Goal: Task Accomplishment & Management: Complete application form

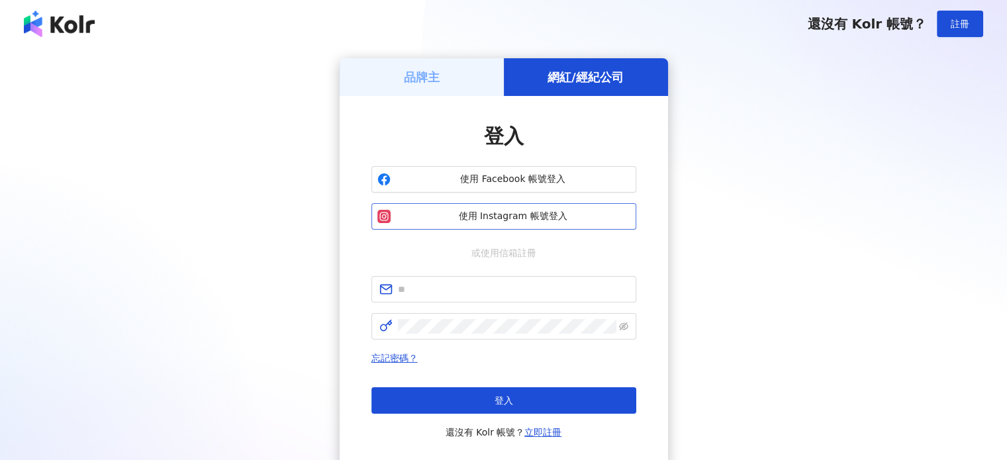
click at [534, 213] on span "使用 Instagram 帳號登入" at bounding box center [513, 216] width 234 height 13
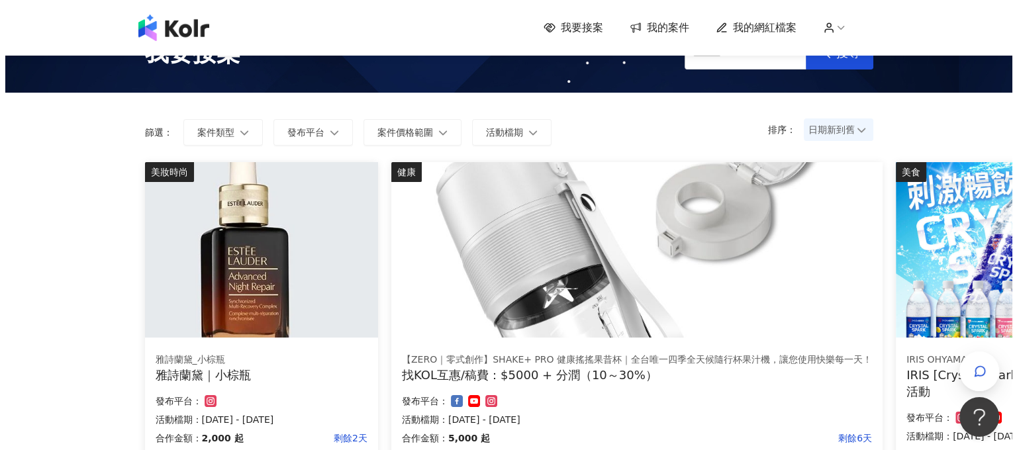
scroll to position [265, 0]
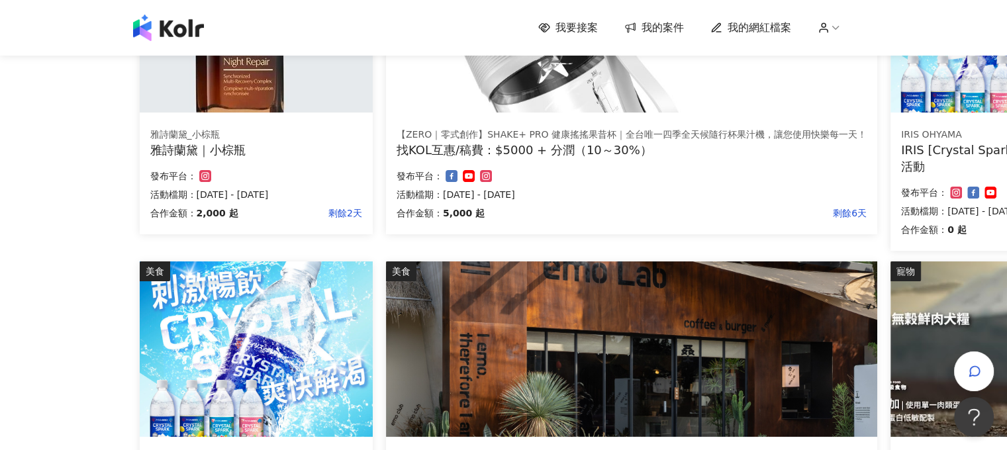
click at [498, 142] on div "找KOL互惠/稿費：$5000 + 分潤（10～30%）" at bounding box center [632, 150] width 470 height 17
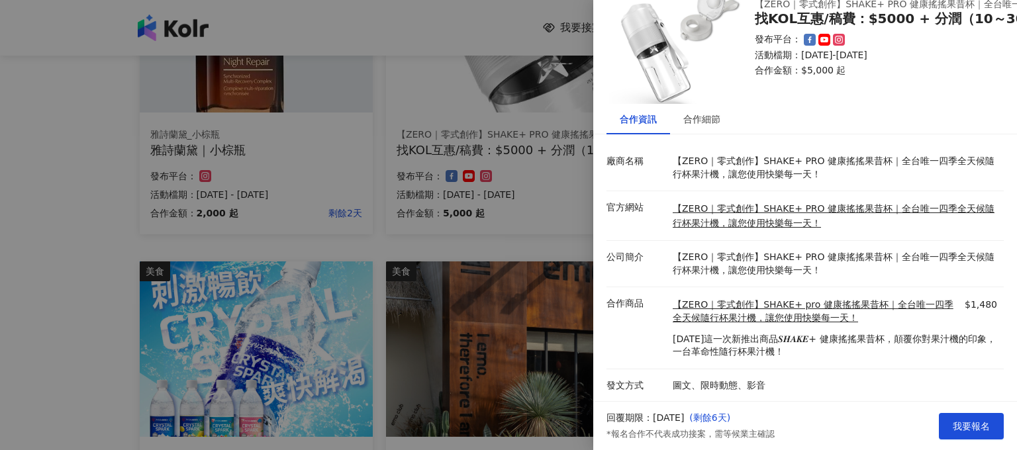
scroll to position [54, 0]
click at [713, 112] on div "合作細節" at bounding box center [701, 119] width 37 height 15
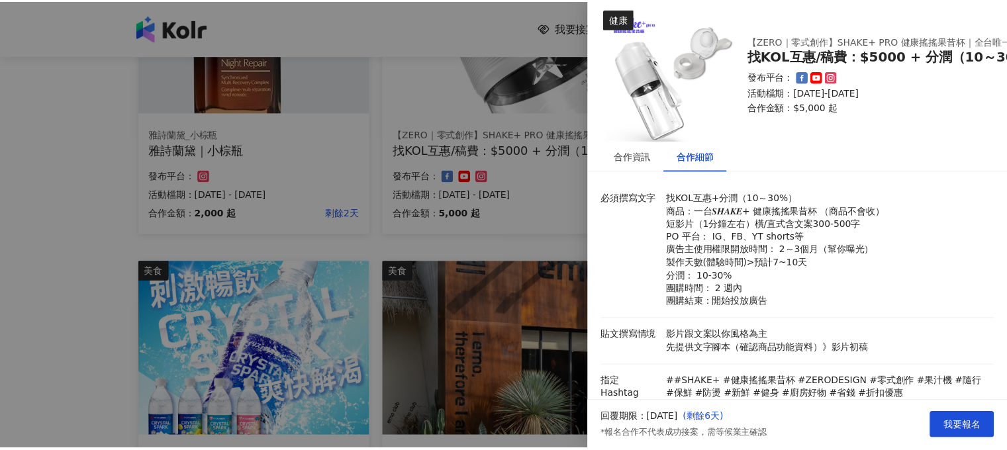
scroll to position [0, 0]
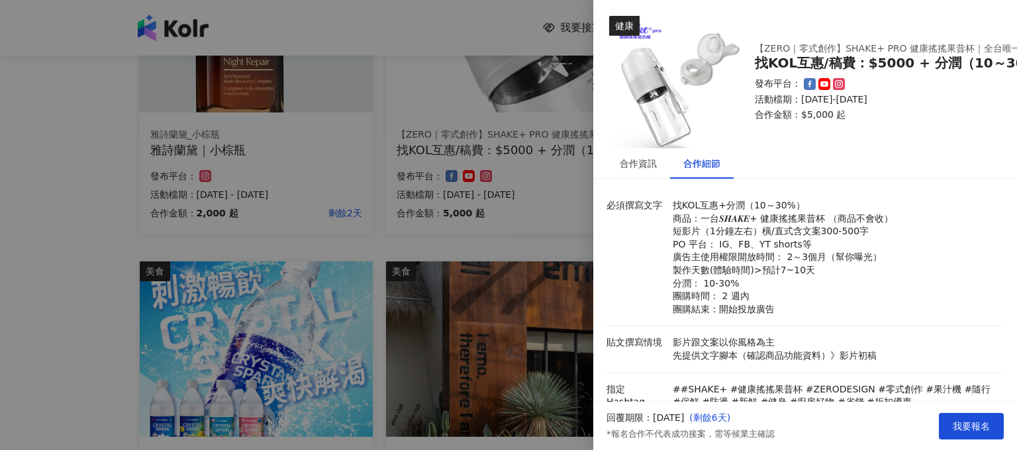
click at [508, 113] on div at bounding box center [508, 225] width 1017 height 450
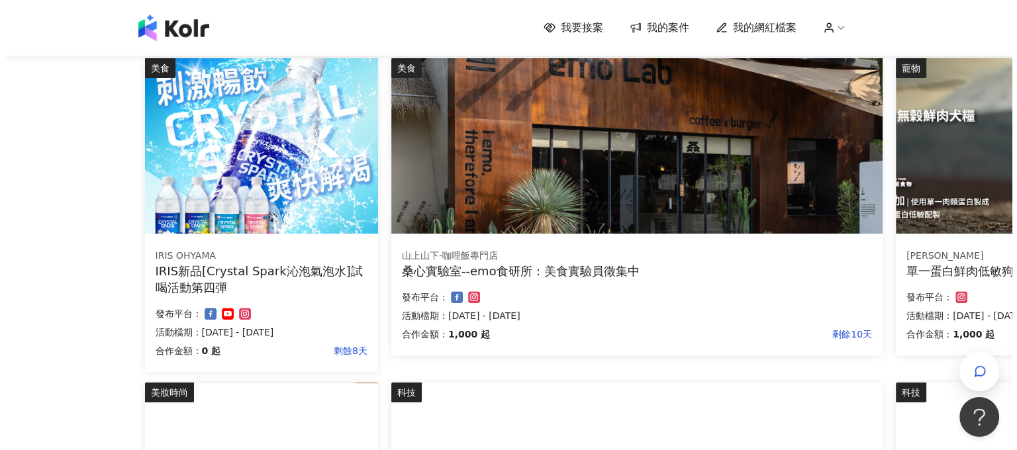
scroll to position [463, 0]
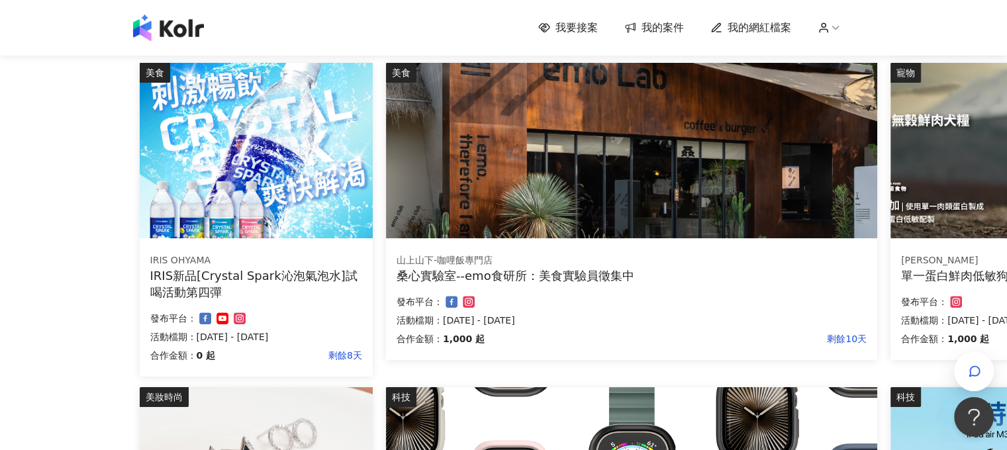
click at [238, 234] on img at bounding box center [256, 150] width 233 height 175
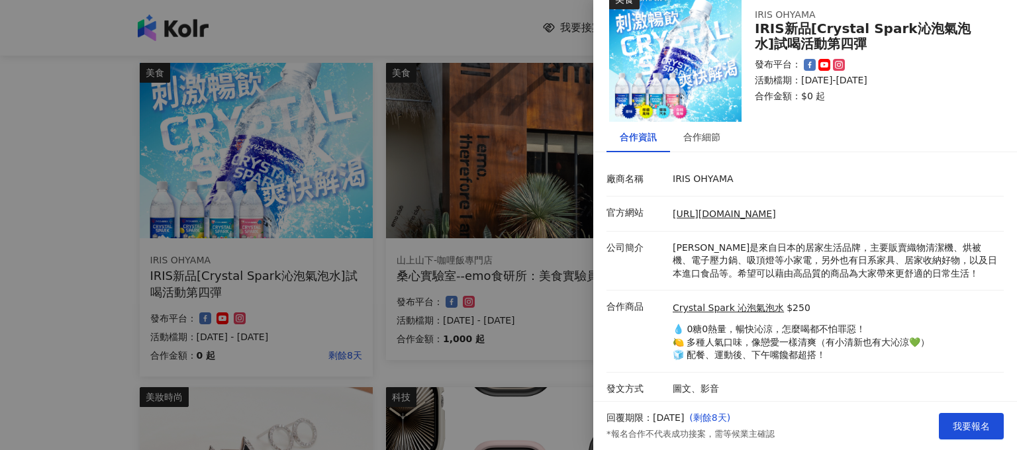
scroll to position [29, 0]
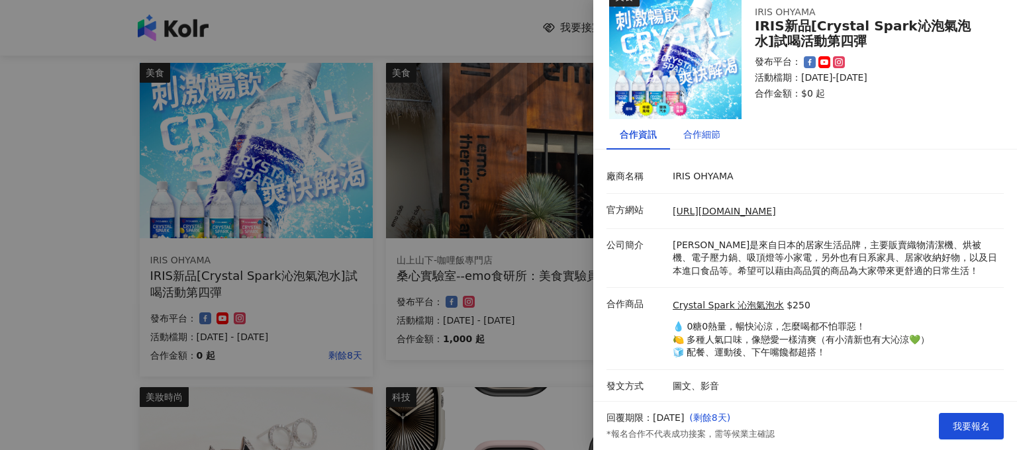
click at [693, 141] on div "合作細節" at bounding box center [701, 134] width 37 height 15
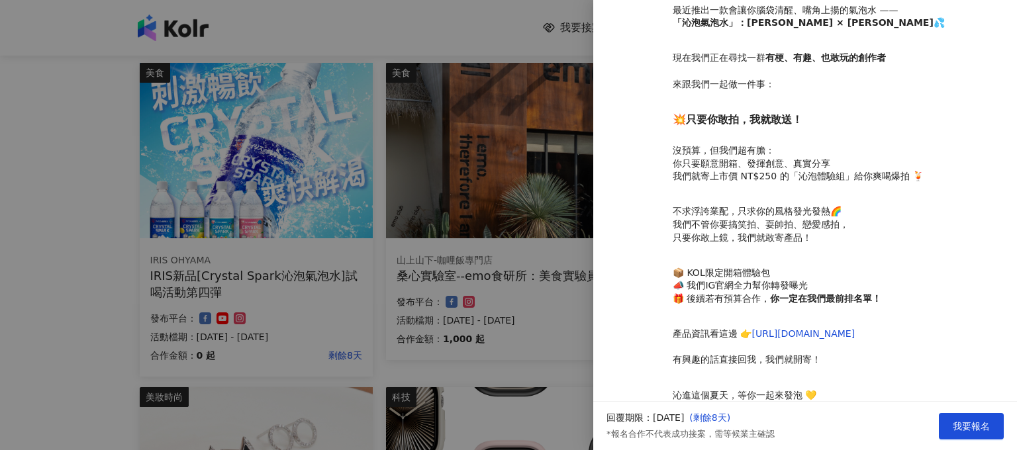
scroll to position [389, 0]
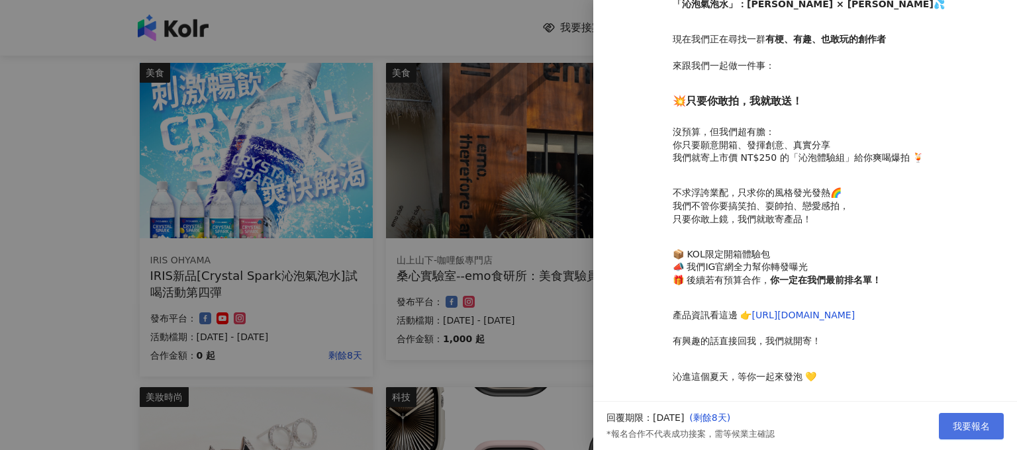
click at [961, 424] on span "我要報名" at bounding box center [971, 426] width 37 height 11
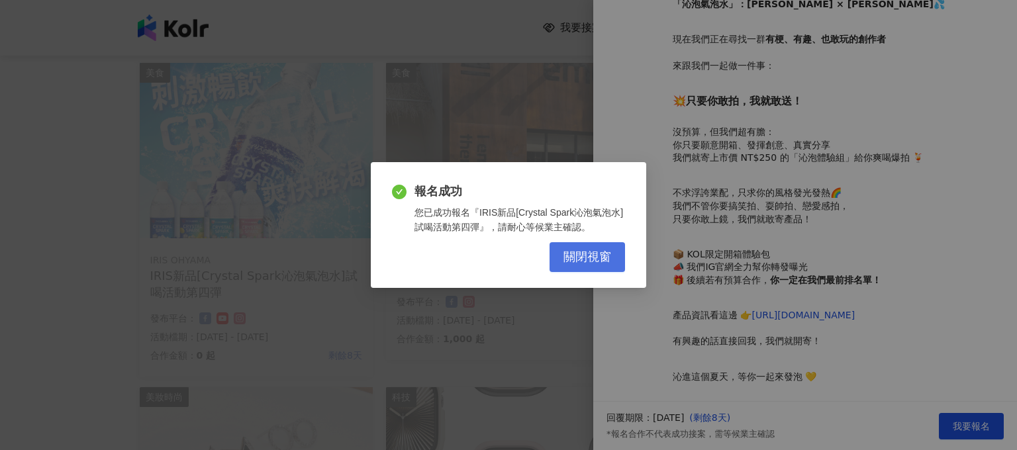
click at [597, 266] on button "關閉視窗" at bounding box center [587, 257] width 75 height 30
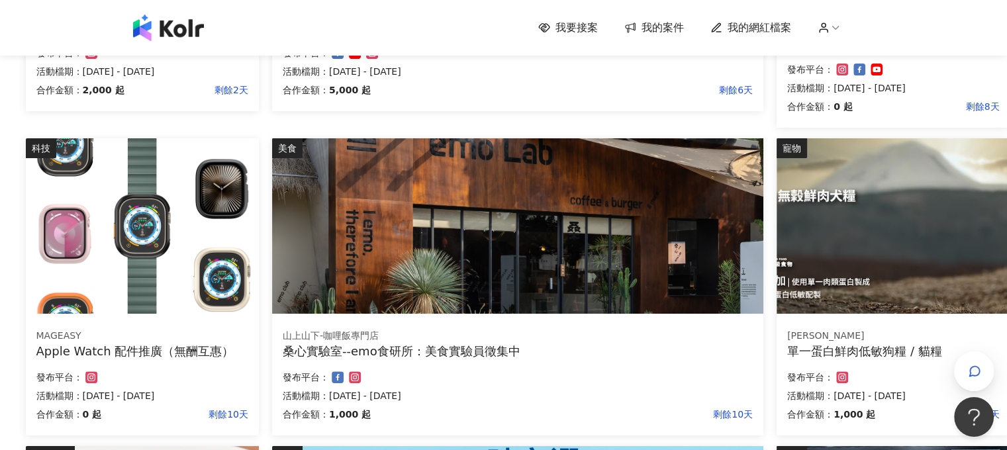
scroll to position [397, 114]
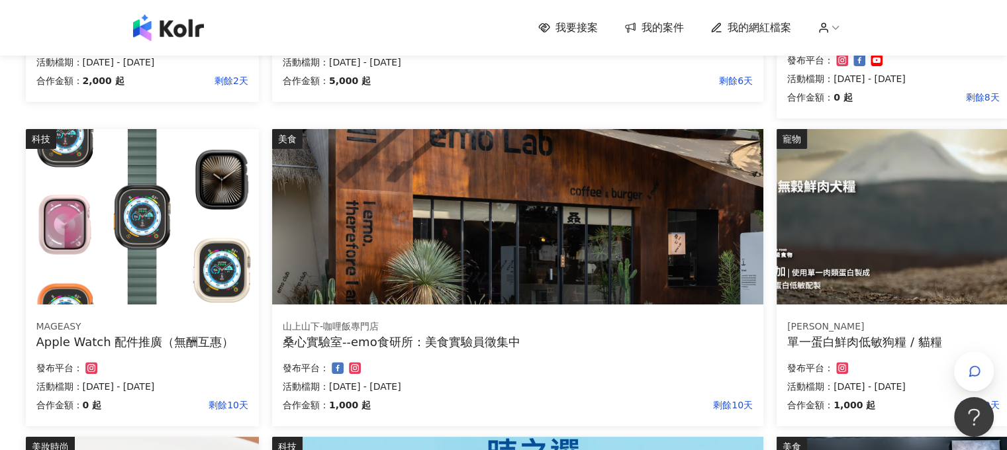
click at [197, 336] on div "Apple Watch 配件推廣（無酬互惠）" at bounding box center [142, 342] width 212 height 17
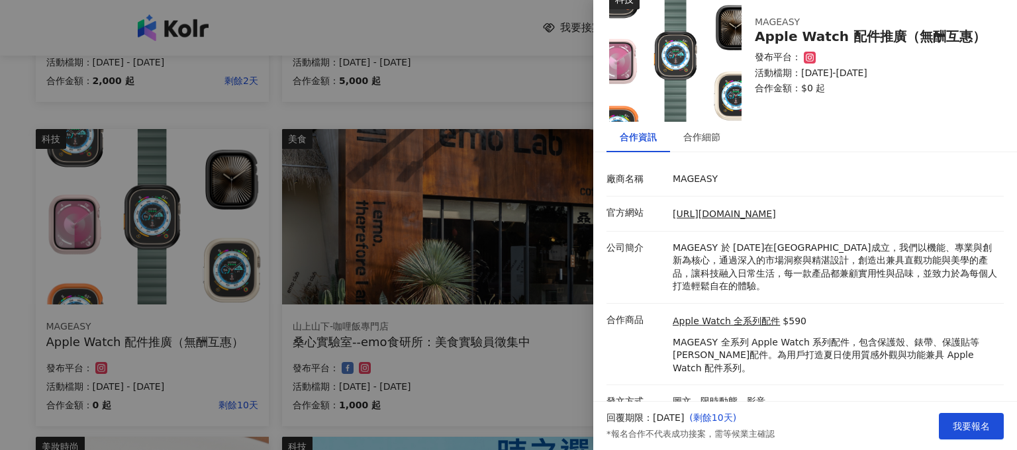
scroll to position [29, 0]
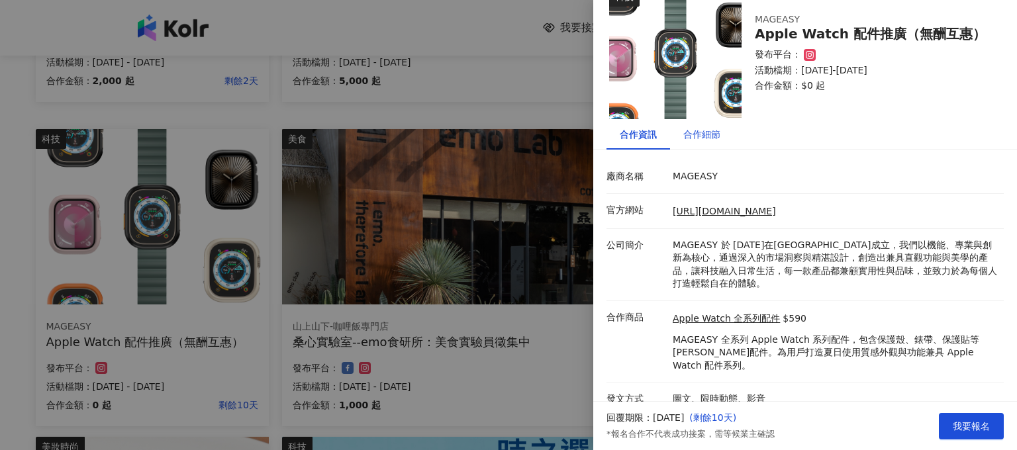
click at [695, 136] on div "合作細節" at bounding box center [701, 134] width 37 height 15
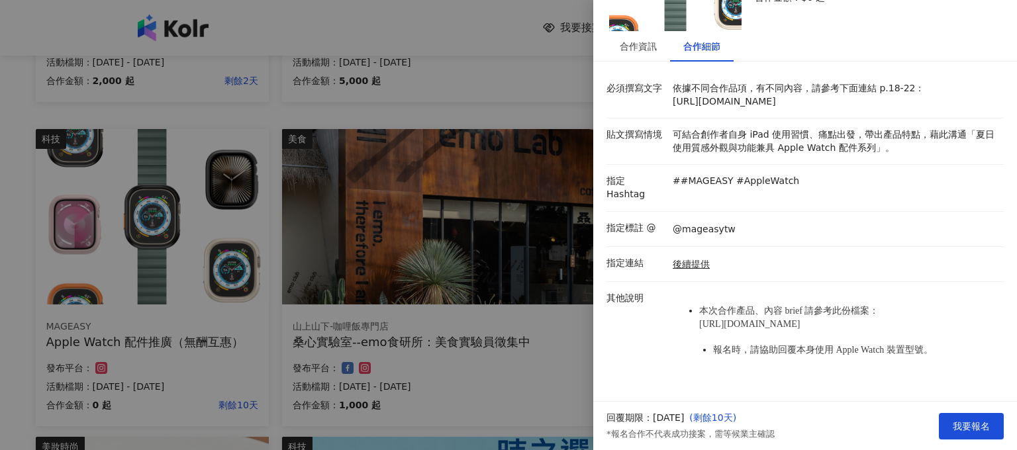
scroll to position [139, 0]
click at [395, 301] on div at bounding box center [508, 225] width 1017 height 450
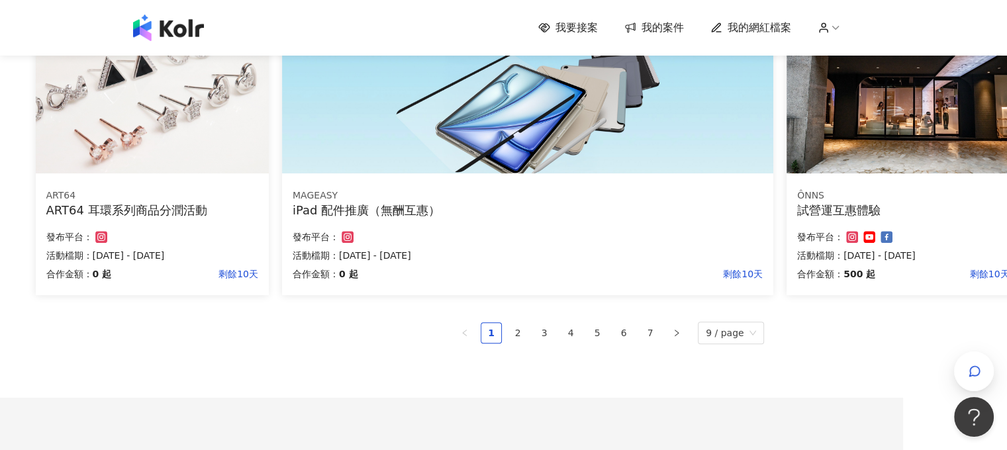
scroll to position [861, 104]
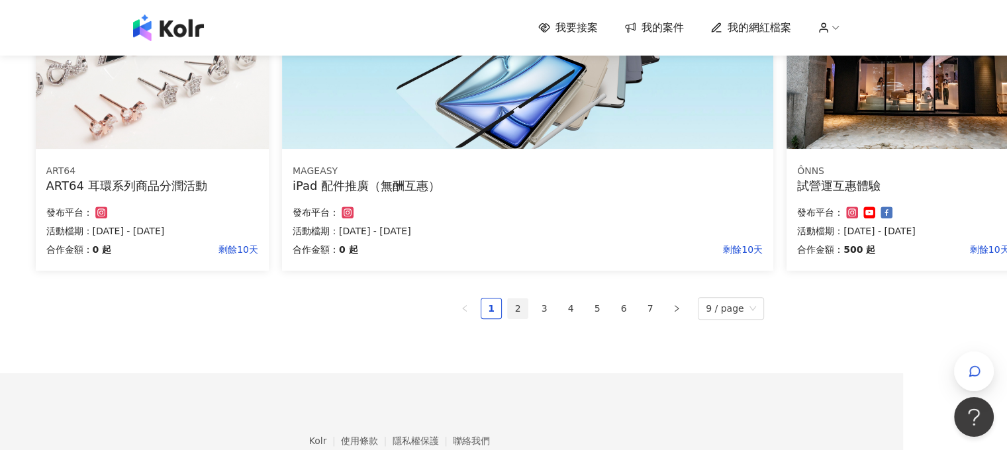
click at [522, 301] on link "2" at bounding box center [518, 309] width 20 height 20
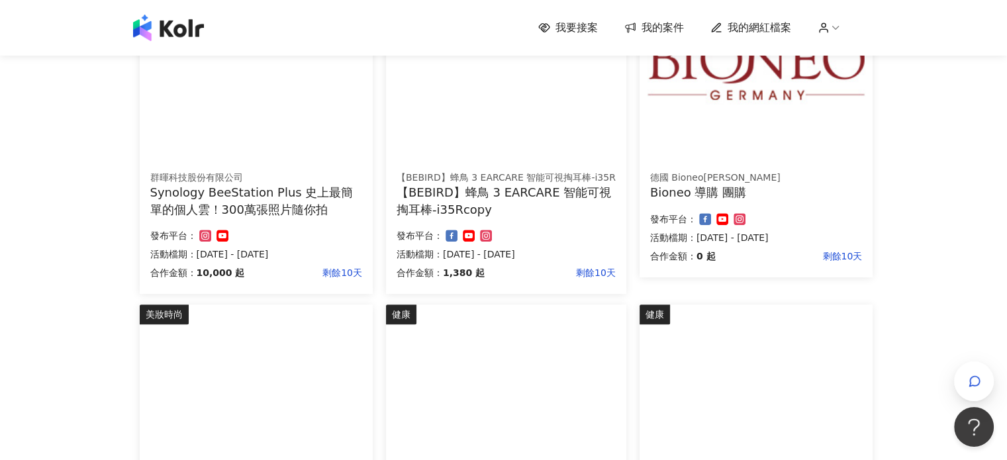
scroll to position [920, 0]
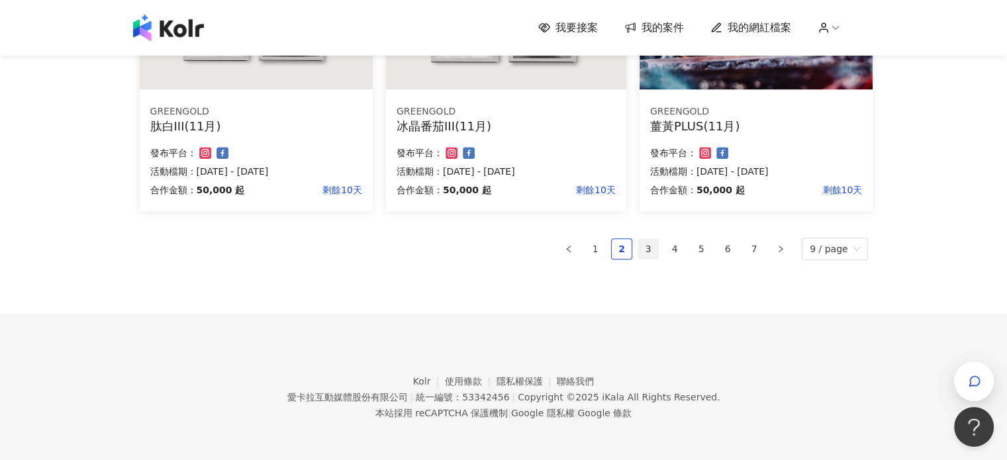
click at [647, 242] on link "3" at bounding box center [648, 249] width 20 height 20
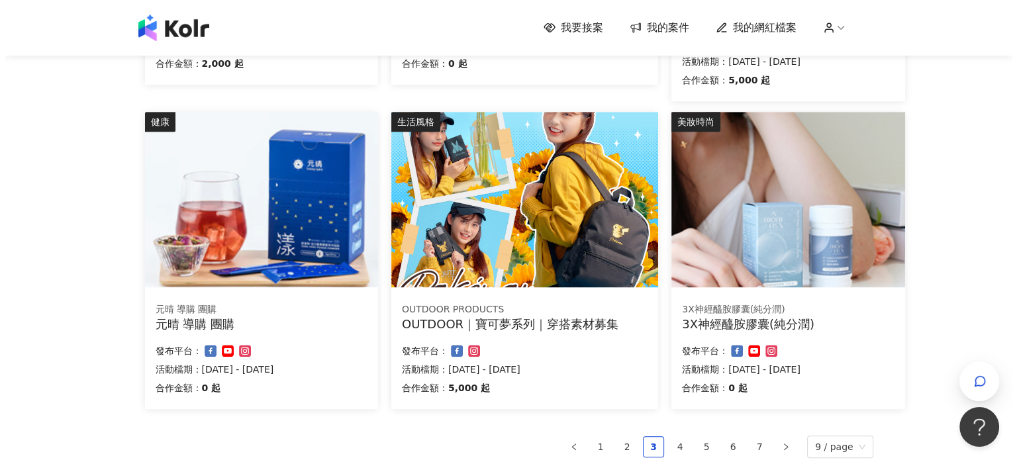
scroll to position [722, 0]
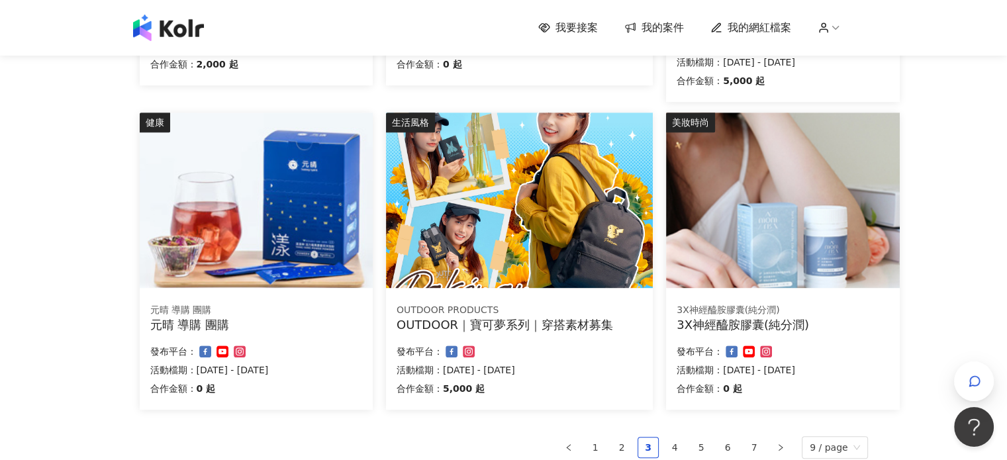
click at [505, 214] on img at bounding box center [519, 200] width 267 height 175
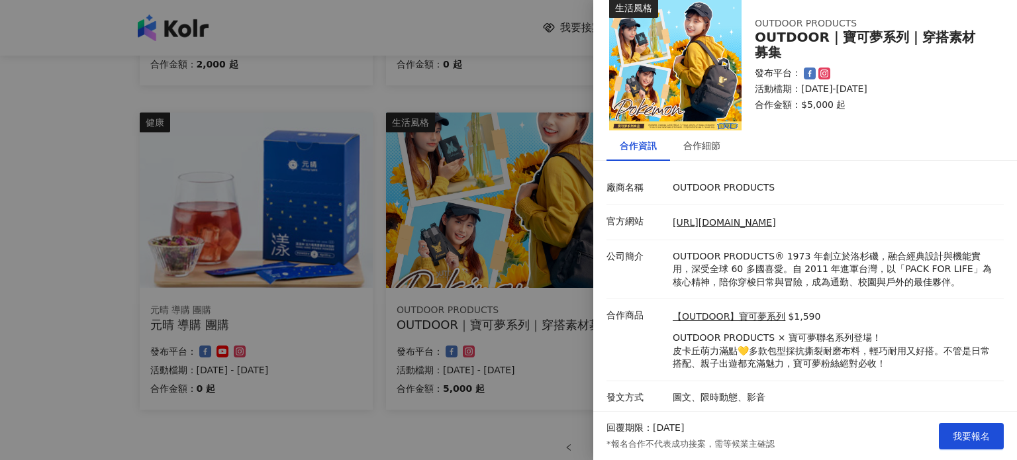
scroll to position [19, 0]
click at [963, 436] on span "我要報名" at bounding box center [971, 436] width 37 height 11
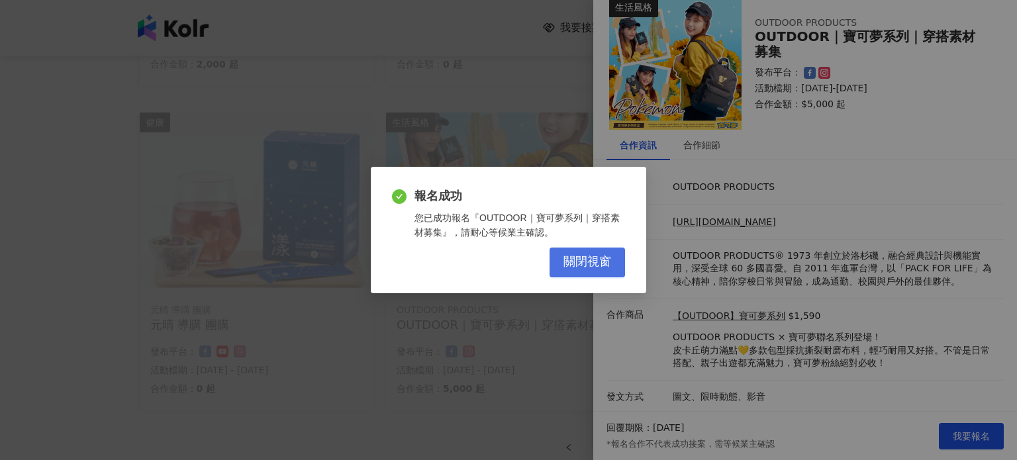
click at [604, 259] on span "關閉視窗" at bounding box center [587, 262] width 48 height 15
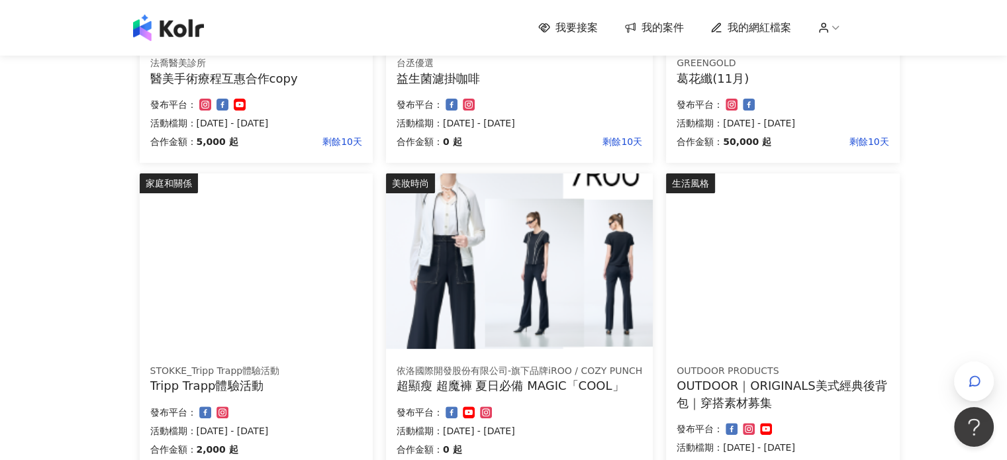
scroll to position [324, 0]
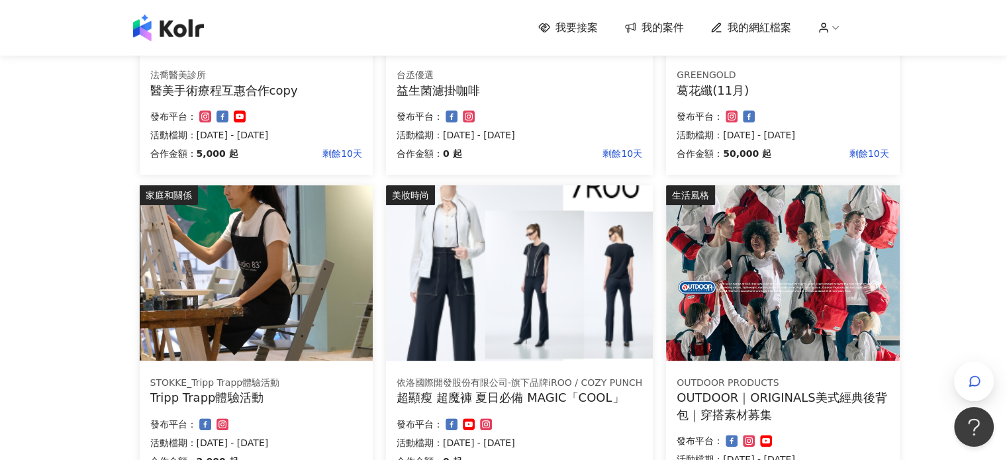
click at [249, 393] on div "Tripp Trapp體驗活動" at bounding box center [256, 397] width 212 height 17
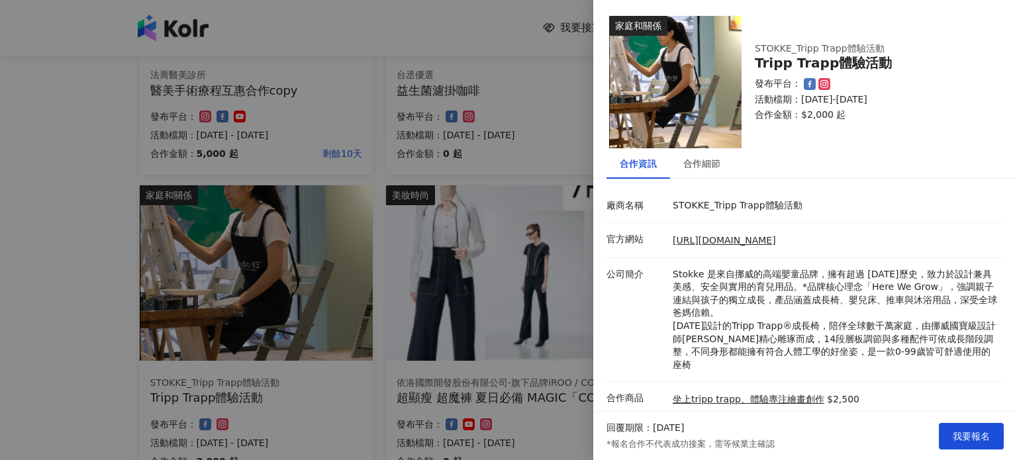
click at [543, 325] on div at bounding box center [508, 230] width 1017 height 460
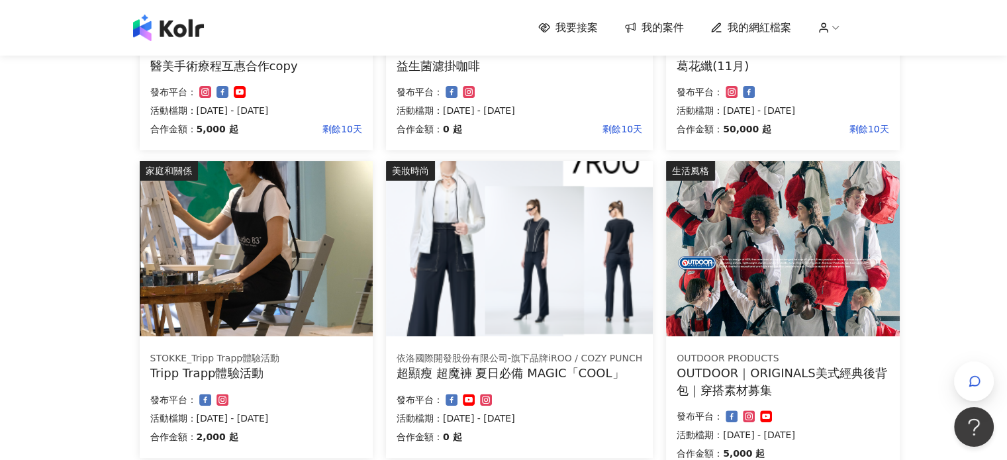
scroll to position [530, 0]
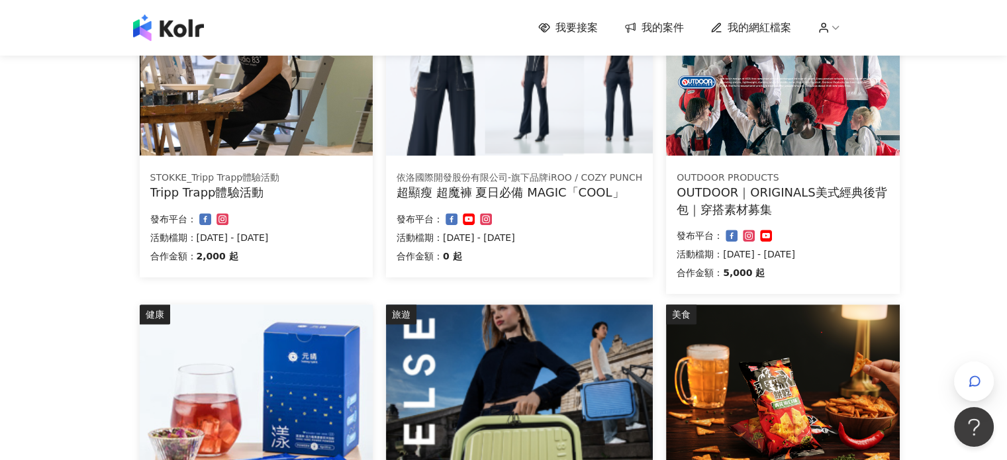
click at [739, 201] on div "OUTDOOR｜ORIGINALS美式經典後背包｜穿搭素材募集" at bounding box center [783, 200] width 212 height 33
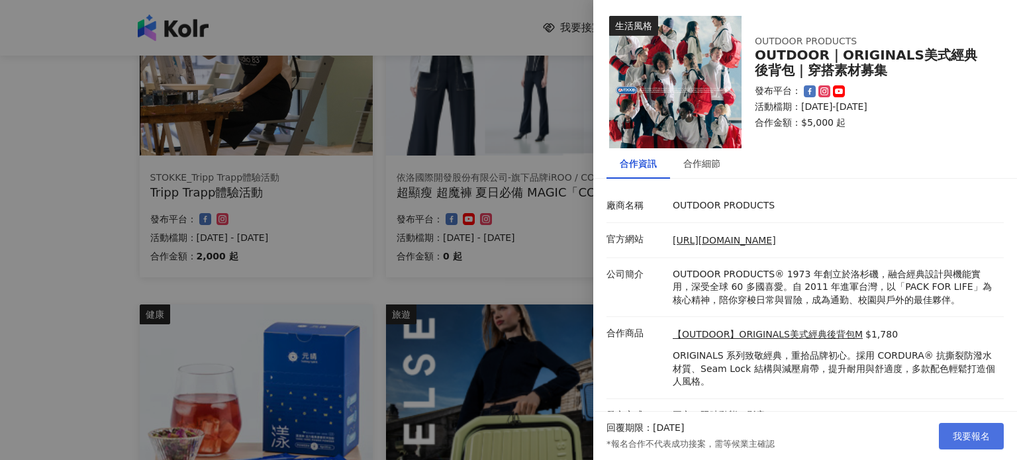
click at [959, 439] on span "我要報名" at bounding box center [971, 436] width 37 height 11
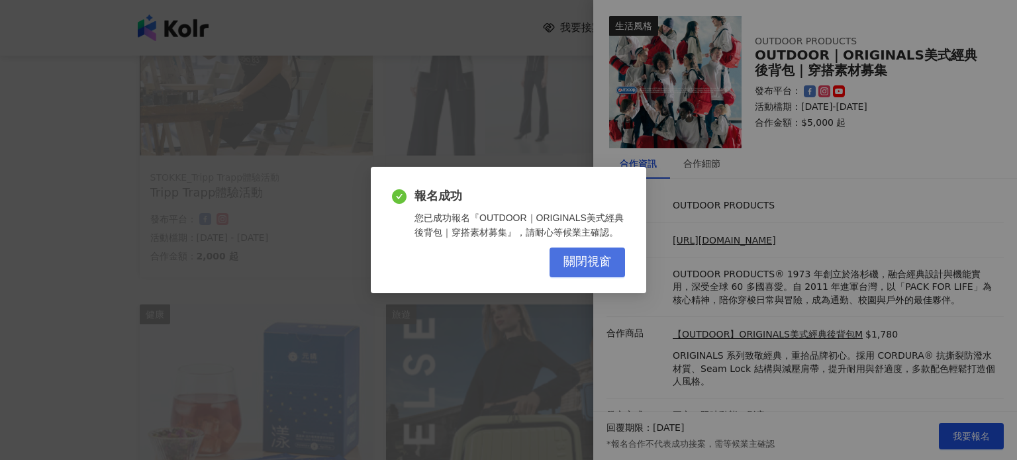
click at [596, 253] on button "關閉視窗" at bounding box center [587, 263] width 75 height 30
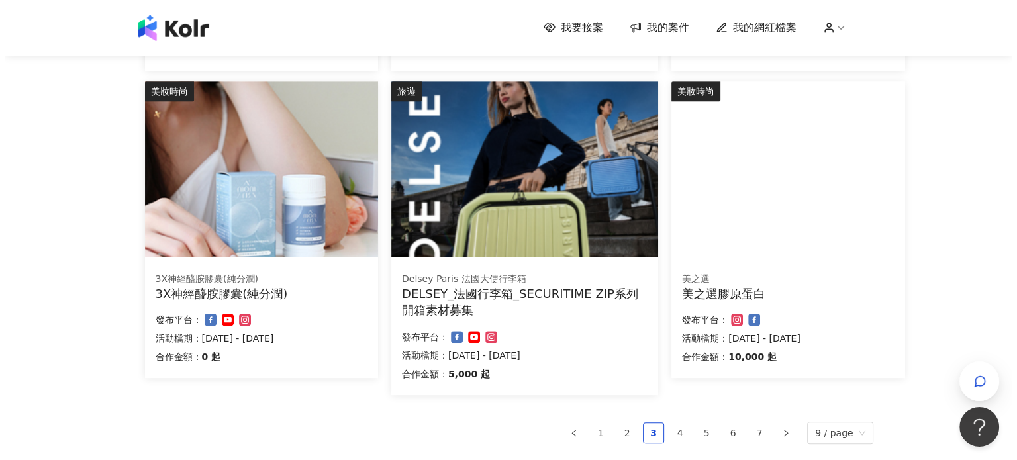
scroll to position [728, 0]
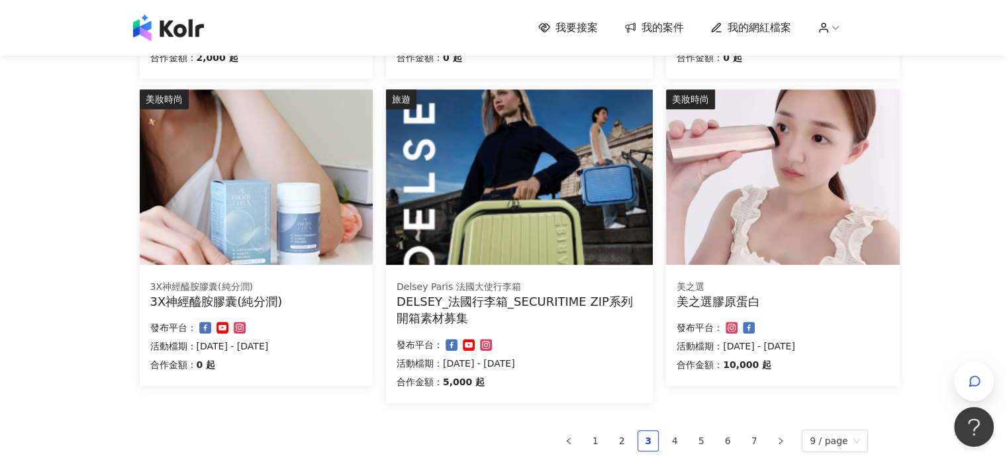
click at [718, 294] on div "美之選" at bounding box center [783, 287] width 212 height 13
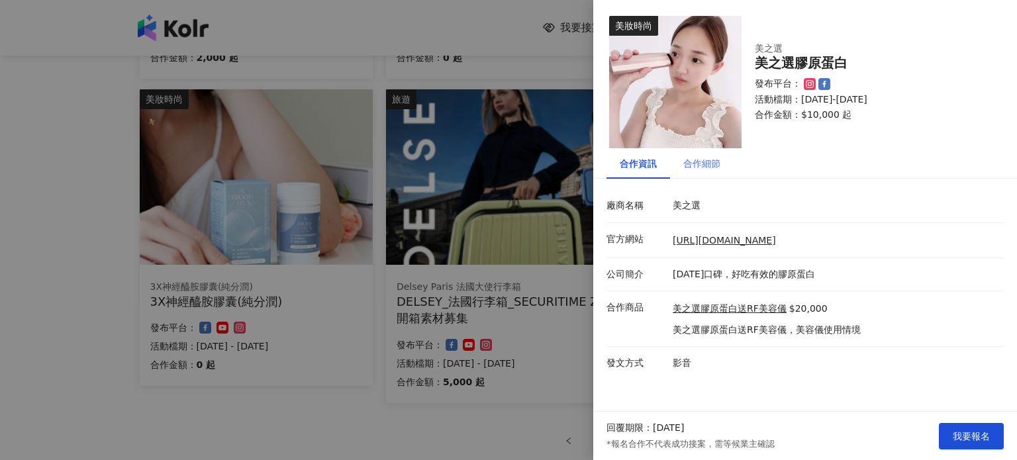
click at [712, 171] on div "合作細節" at bounding box center [702, 163] width 64 height 30
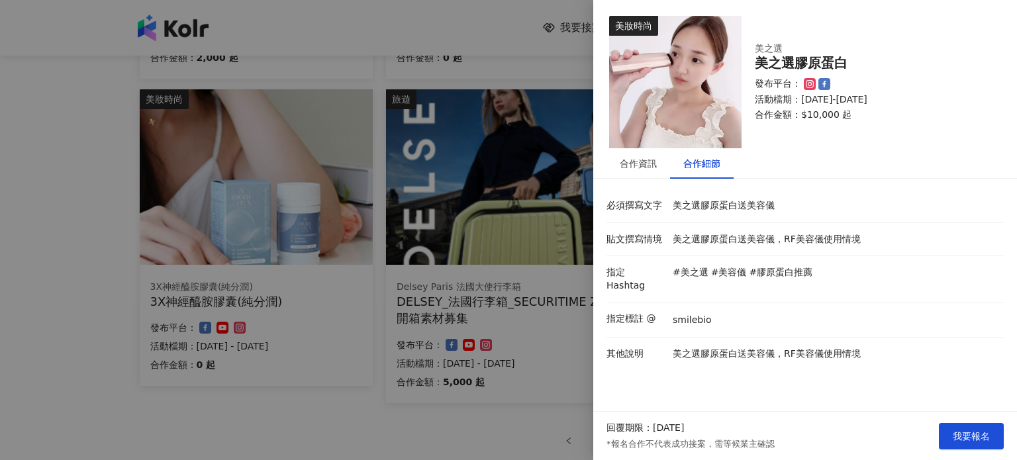
click at [372, 265] on div at bounding box center [508, 230] width 1017 height 460
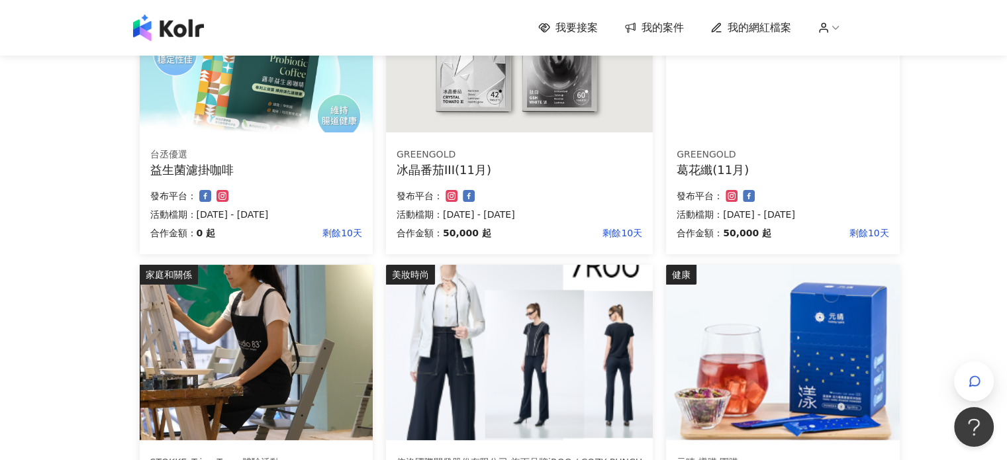
scroll to position [265, 0]
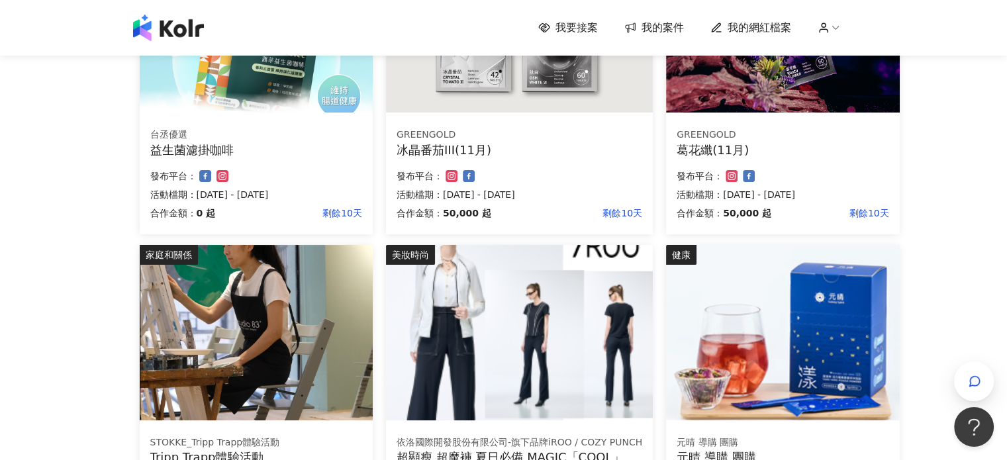
click at [333, 212] on p "剩餘10天" at bounding box center [288, 213] width 147 height 16
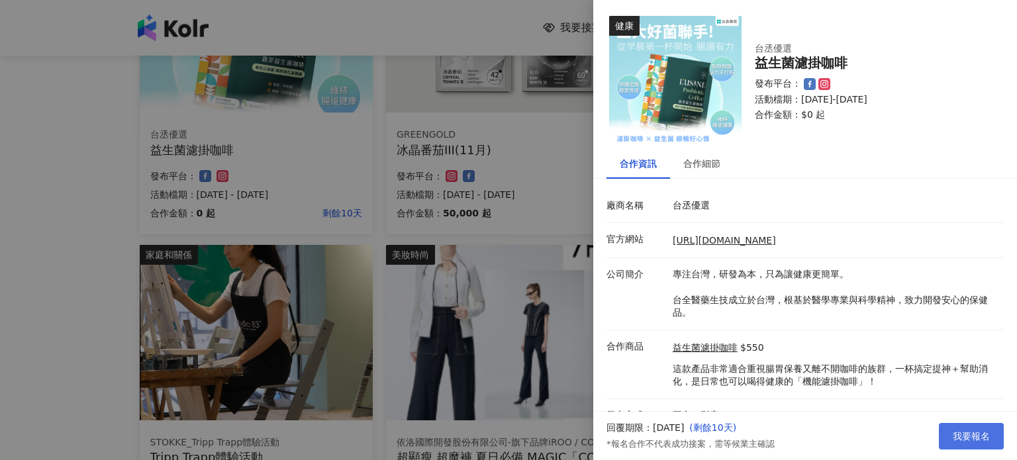
click at [988, 434] on span "我要報名" at bounding box center [971, 436] width 37 height 11
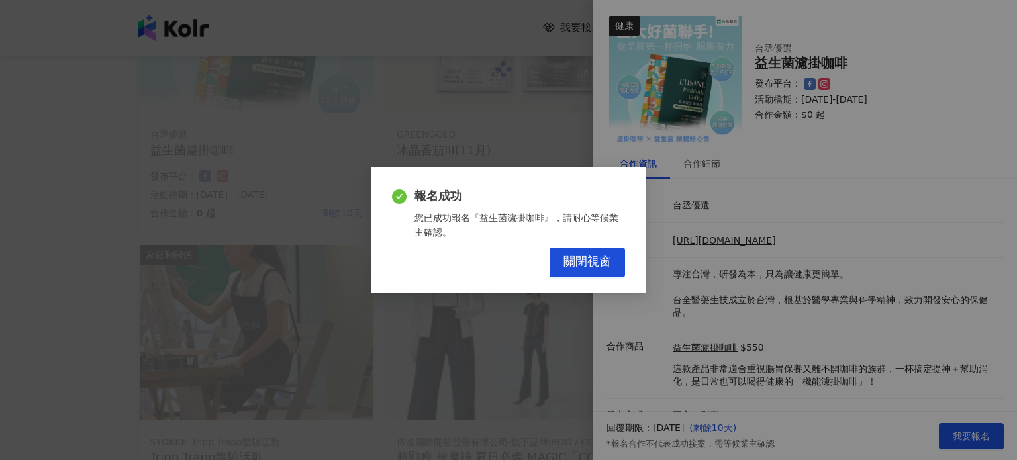
click at [585, 279] on div "報名成功 您已成功報名『益生菌濾掛咖啡』，請耐心等候業主確認。 關閉視窗" at bounding box center [508, 230] width 275 height 126
click at [587, 277] on div "報名成功 您已成功報名『益生菌濾掛咖啡』，請耐心等候業主確認。 關閉視窗" at bounding box center [508, 230] width 275 height 126
click at [587, 275] on button "關閉視窗" at bounding box center [587, 263] width 75 height 30
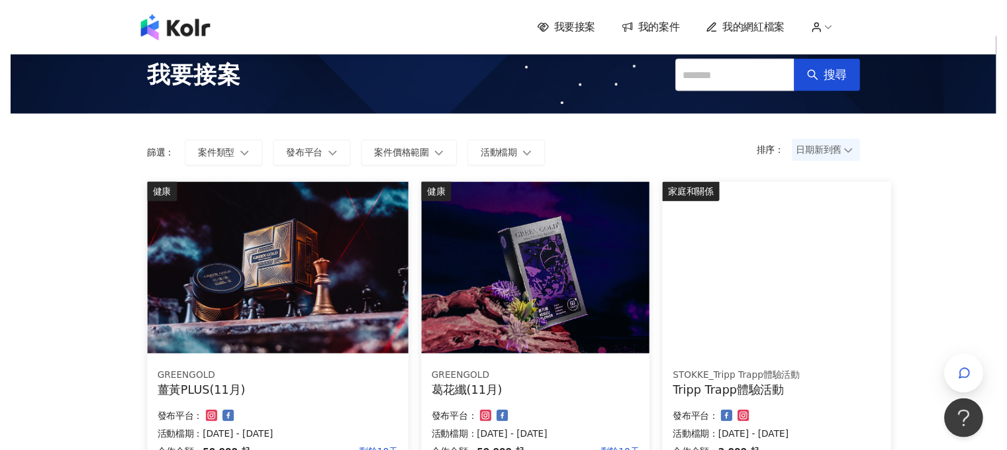
scroll to position [0, 0]
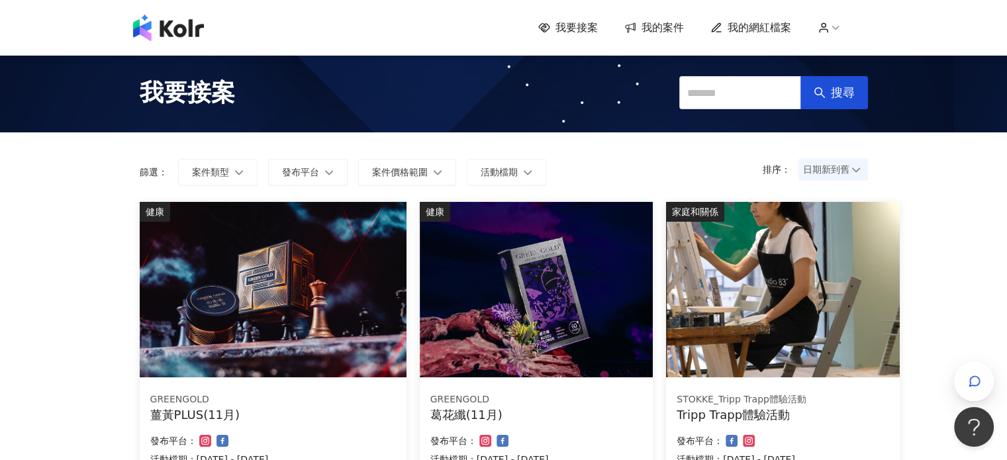
click at [183, 19] on img at bounding box center [168, 28] width 71 height 26
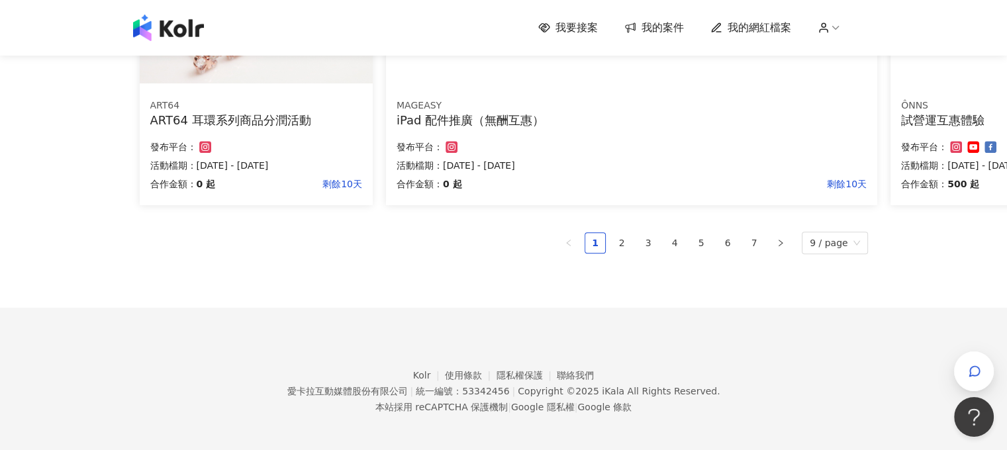
scroll to position [927, 0]
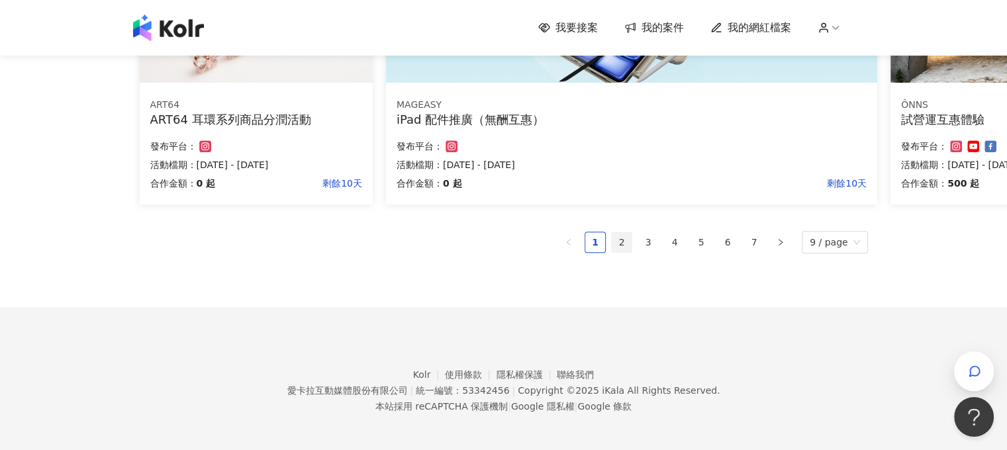
click at [623, 236] on link "2" at bounding box center [622, 242] width 20 height 20
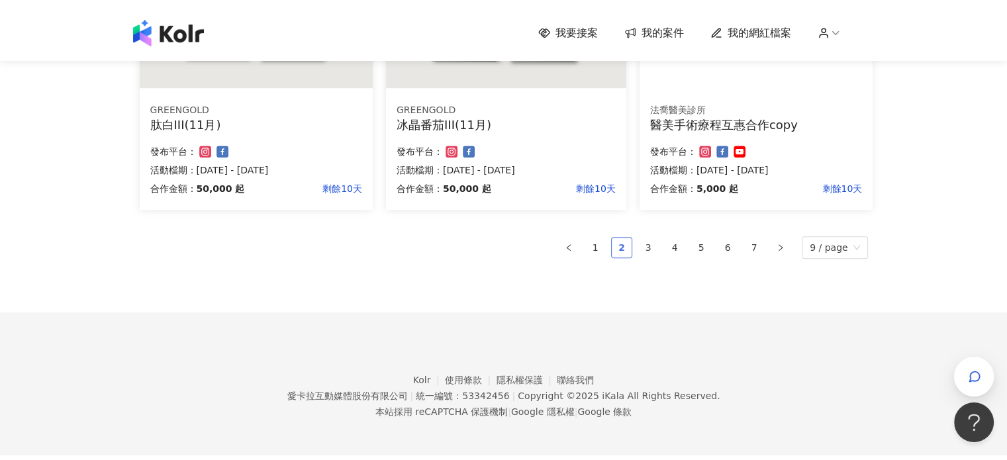
scroll to position [920, 0]
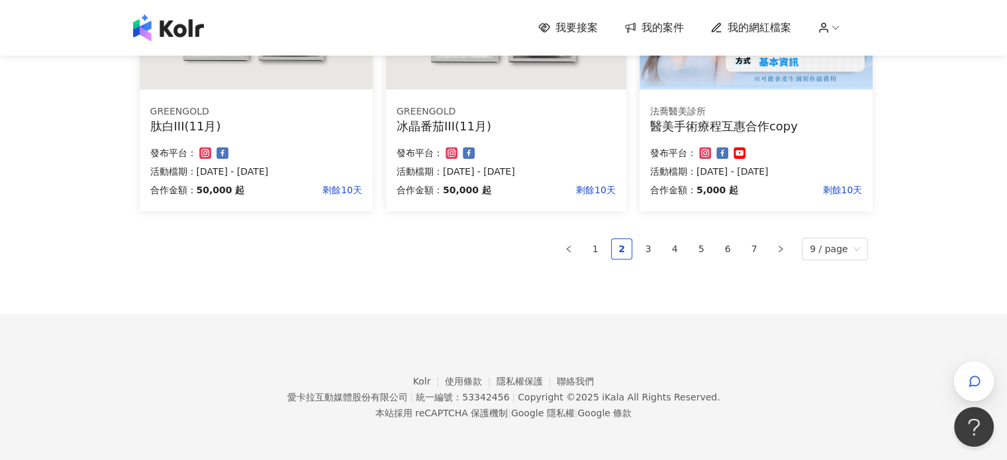
click at [689, 248] on ul "1 2 3 4 5 6 7 9 / page" at bounding box center [504, 249] width 728 height 23
click at [678, 248] on link "4" at bounding box center [675, 249] width 20 height 20
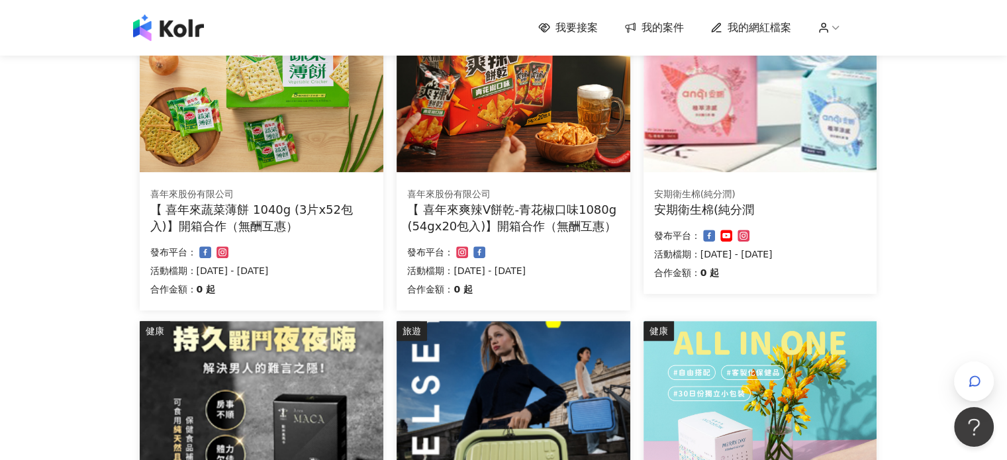
scroll to position [794, 0]
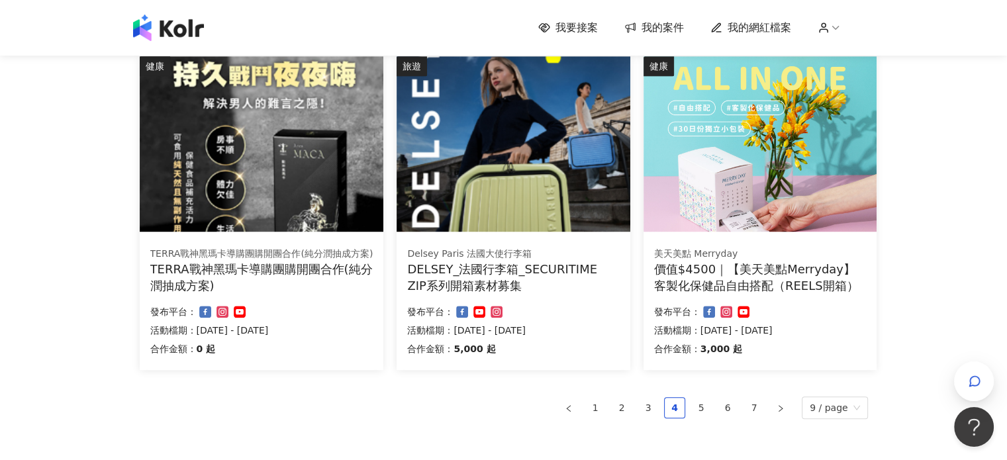
click at [734, 289] on div "價值$4500｜【美天美點Merryday】客製化保健品自由搭配（REELS開箱）" at bounding box center [760, 277] width 212 height 33
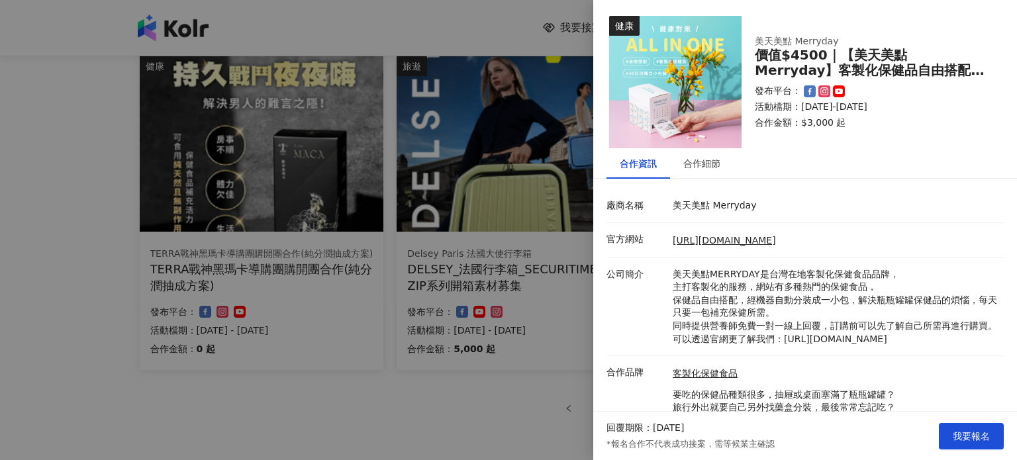
drag, startPoint x: 516, startPoint y: 394, endPoint x: 482, endPoint y: 131, distance: 265.1
click at [516, 395] on div at bounding box center [508, 230] width 1017 height 460
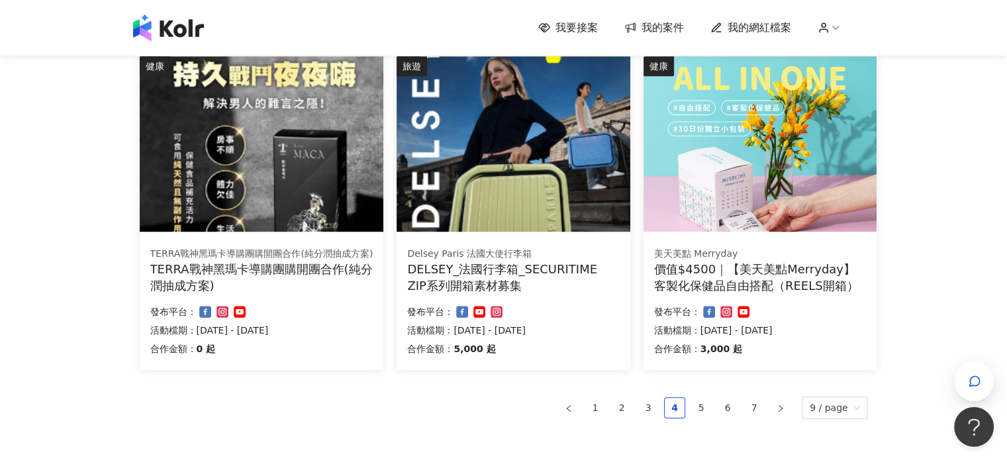
click at [654, 32] on span "我的案件" at bounding box center [663, 28] width 42 height 15
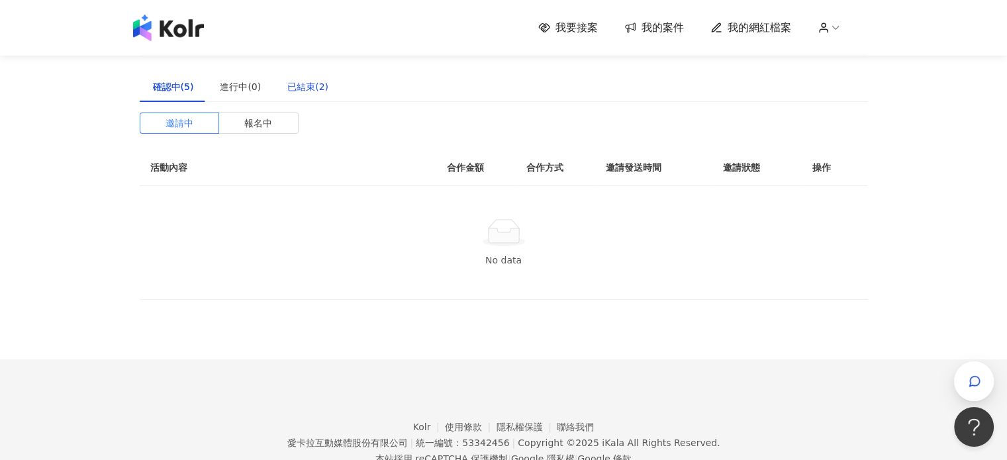
click at [297, 91] on div "已結束(2)" at bounding box center [307, 86] width 41 height 15
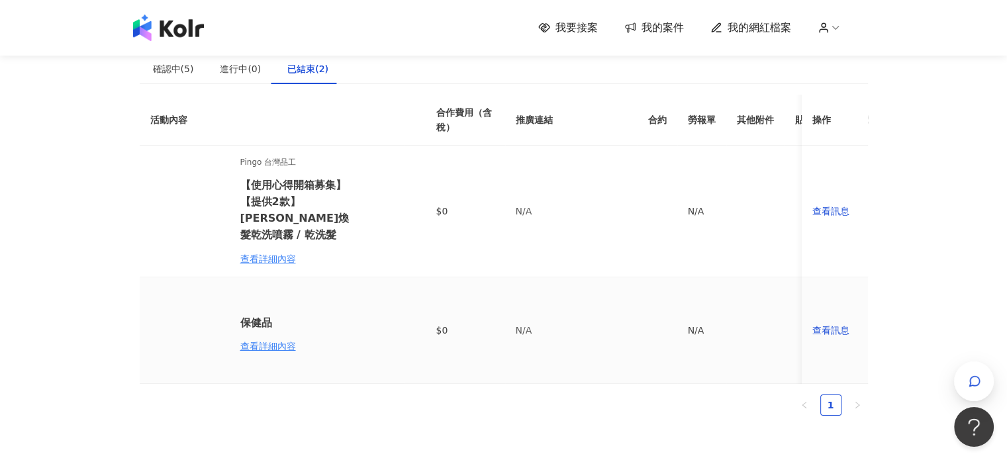
scroll to position [1, 0]
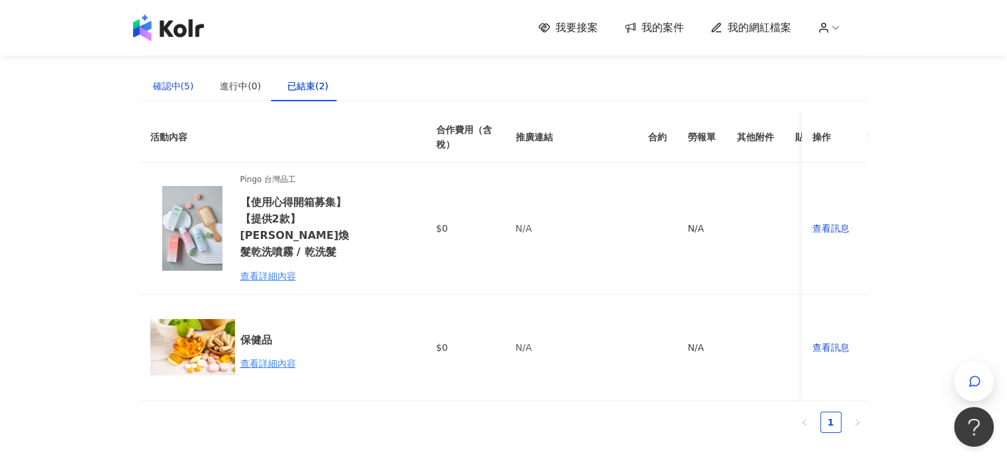
click at [164, 83] on div "確認中(5)" at bounding box center [173, 86] width 41 height 15
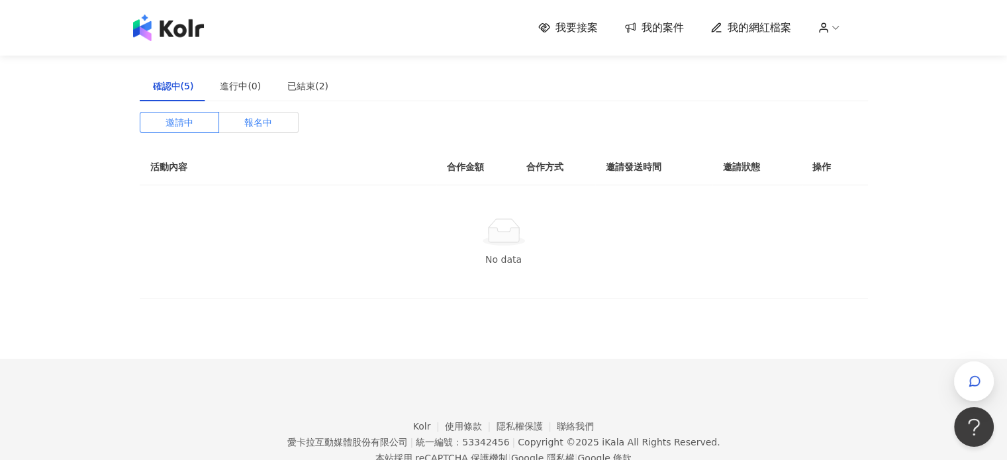
click at [260, 129] on span "報名中" at bounding box center [258, 123] width 28 height 20
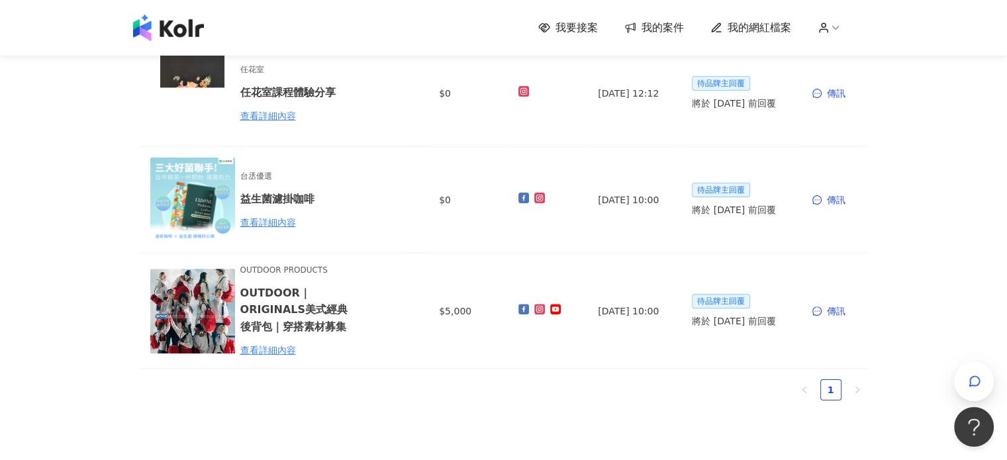
scroll to position [464, 0]
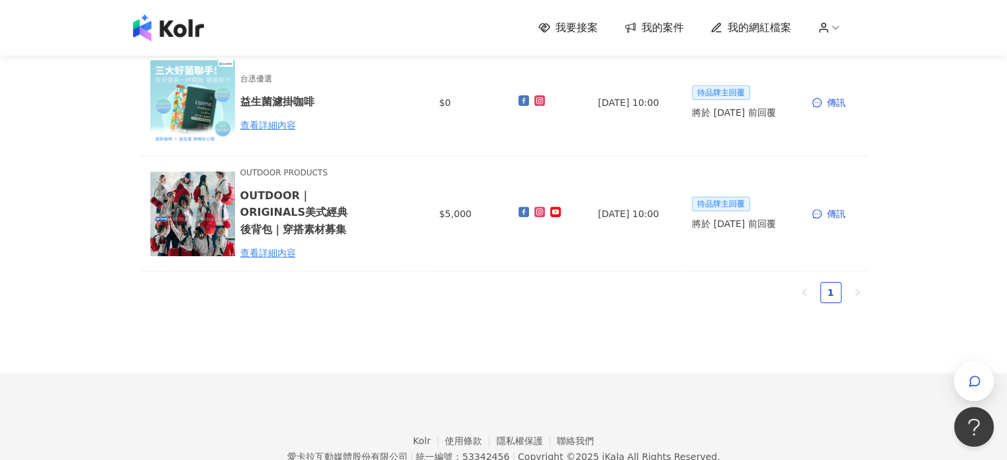
click at [151, 24] on img at bounding box center [168, 28] width 71 height 26
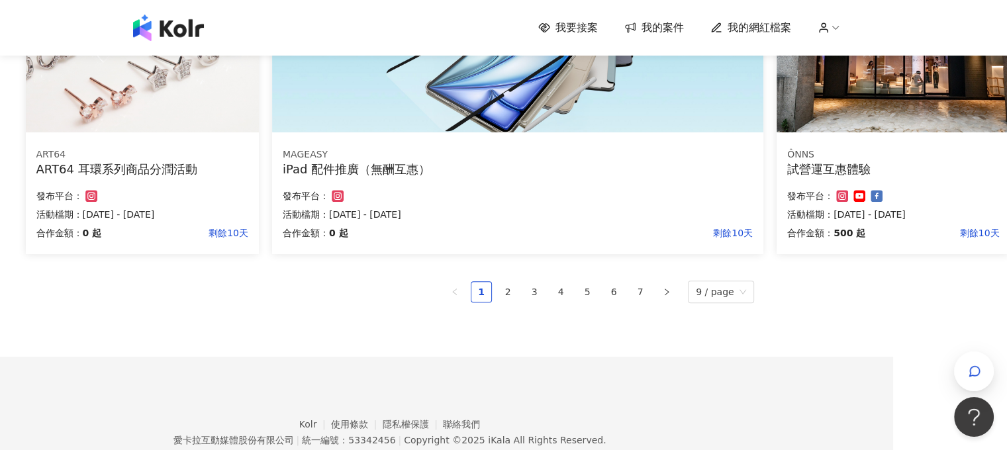
scroll to position [927, 114]
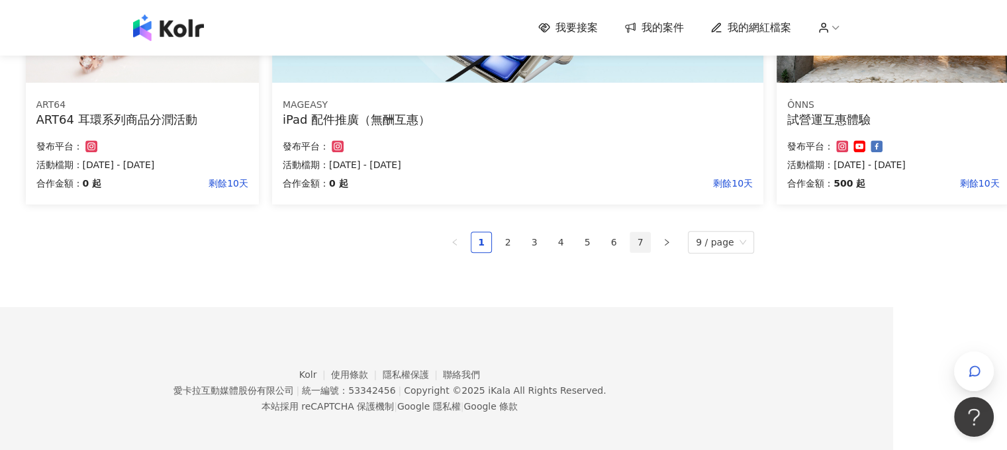
click at [647, 248] on link "7" at bounding box center [640, 242] width 20 height 20
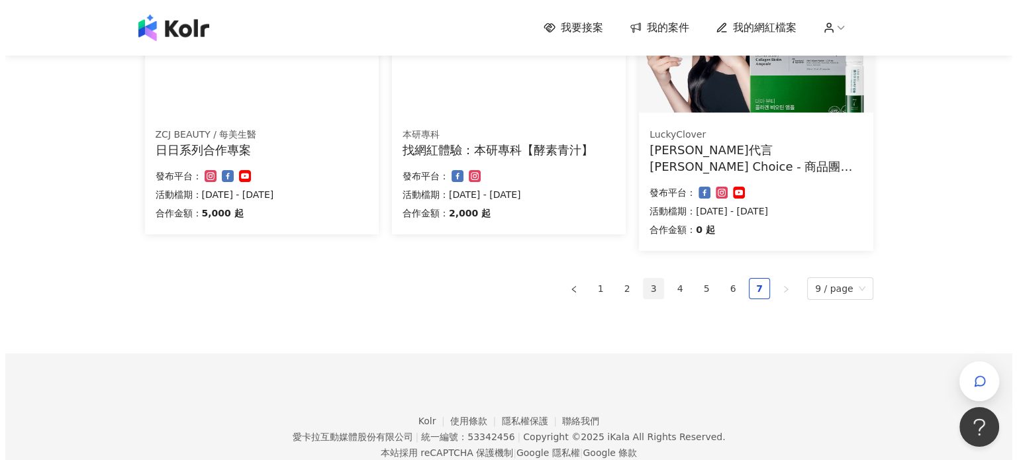
scroll to position [172, 0]
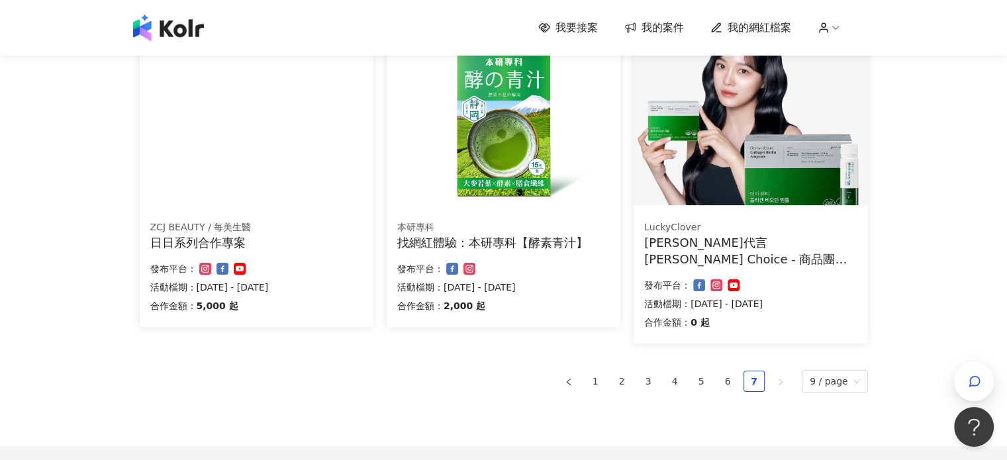
click at [744, 243] on div "[PERSON_NAME]代言 [PERSON_NAME] Choice - 商品團購 -膠原蛋白" at bounding box center [750, 250] width 213 height 33
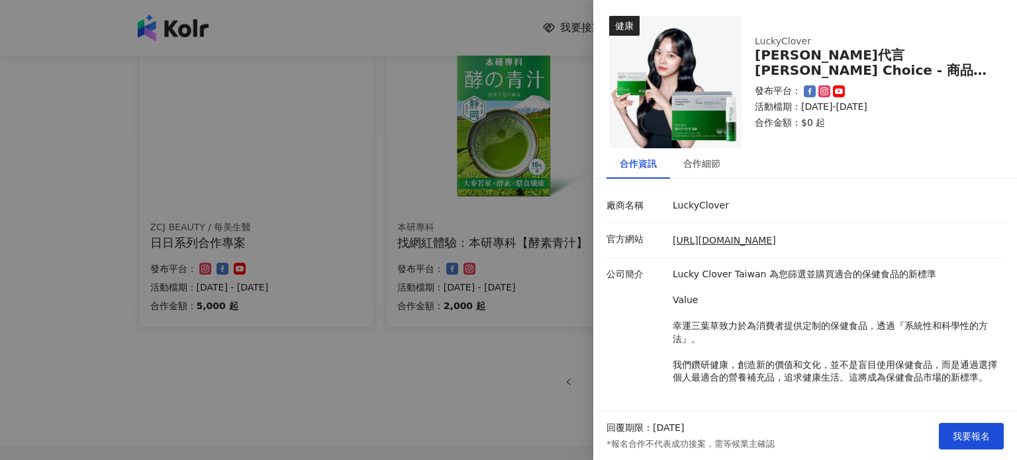
click at [714, 187] on div "合作資訊 合作細節 廠商名稱 LuckyClover 官方網站 [URL][DOMAIN_NAME] 公司簡介 Lucky Clover Taiwan 為您篩…" at bounding box center [805, 374] width 424 height 452
click at [707, 181] on div "合作資訊 合作細節 廠商名稱 LuckyClover 官方網站 [URL][DOMAIN_NAME] 公司簡介 Lucky Clover Taiwan 為您篩…" at bounding box center [805, 374] width 424 height 452
click at [695, 160] on div "合作細節" at bounding box center [701, 163] width 37 height 15
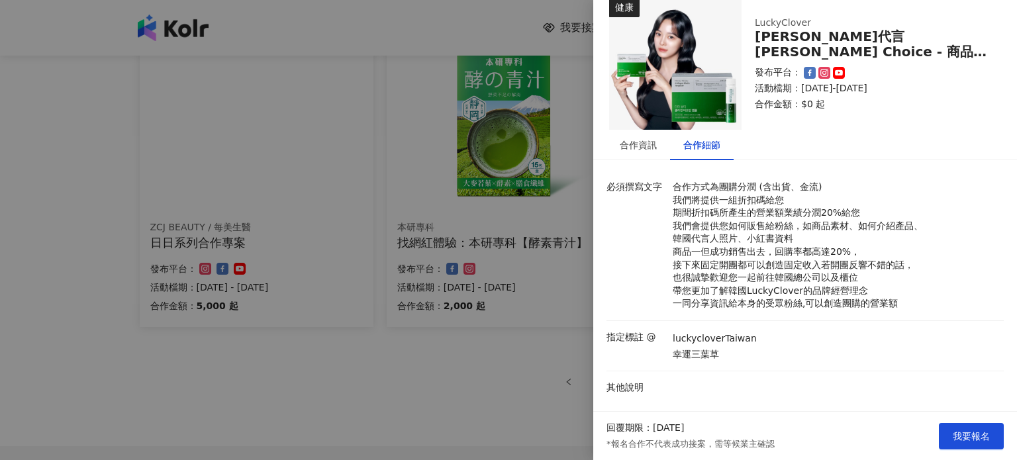
scroll to position [19, 0]
click at [636, 139] on div "合作資訊" at bounding box center [638, 144] width 37 height 15
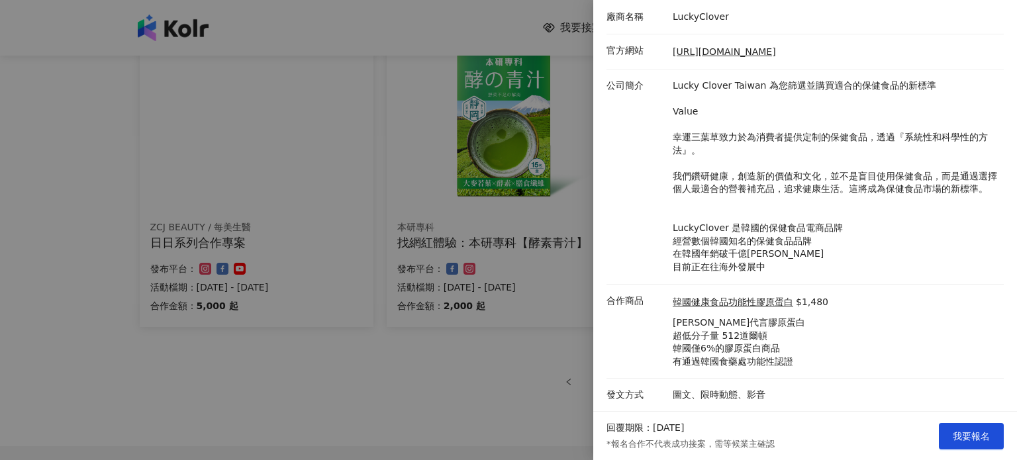
scroll to position [201, 0]
click at [517, 342] on div at bounding box center [508, 230] width 1017 height 460
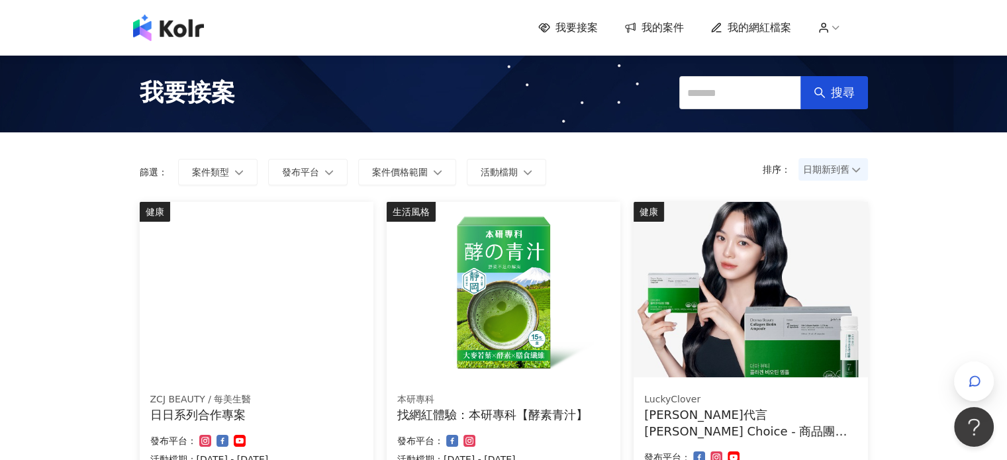
scroll to position [265, 0]
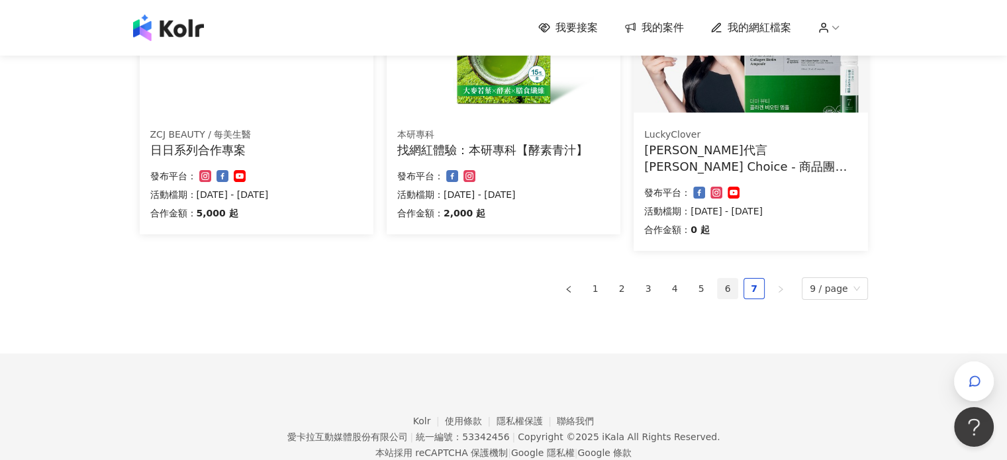
click at [729, 286] on link "6" at bounding box center [728, 289] width 20 height 20
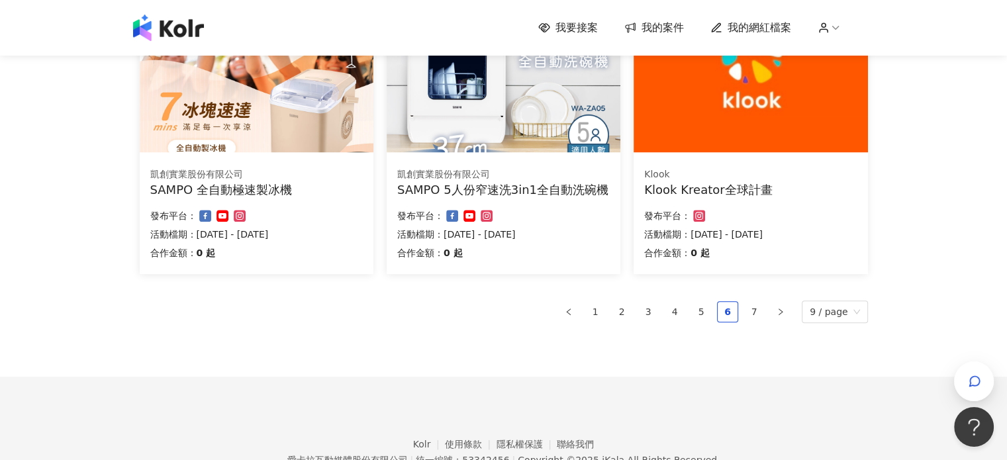
scroll to position [927, 0]
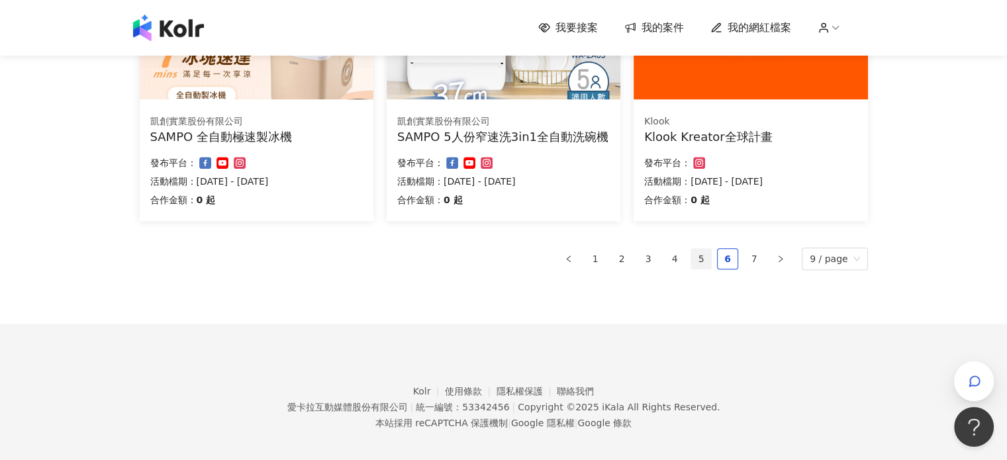
click at [702, 263] on link "5" at bounding box center [701, 259] width 20 height 20
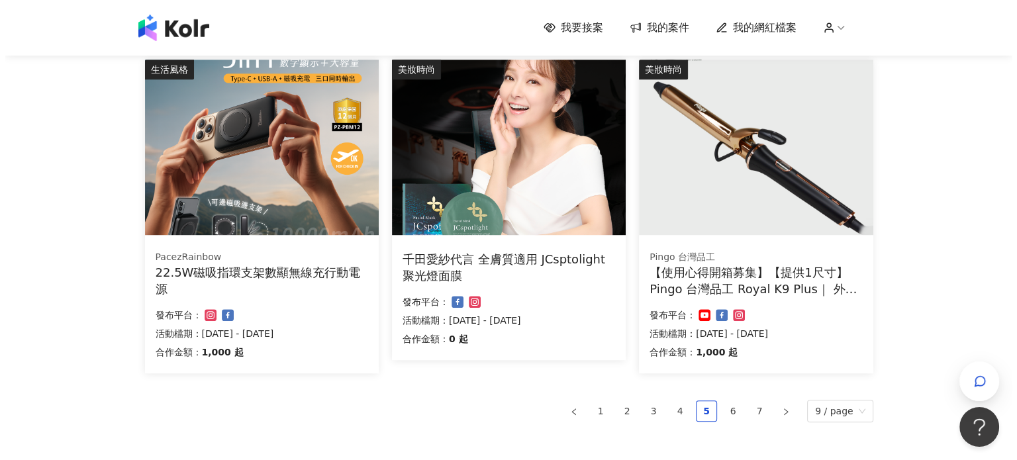
scroll to position [778, 0]
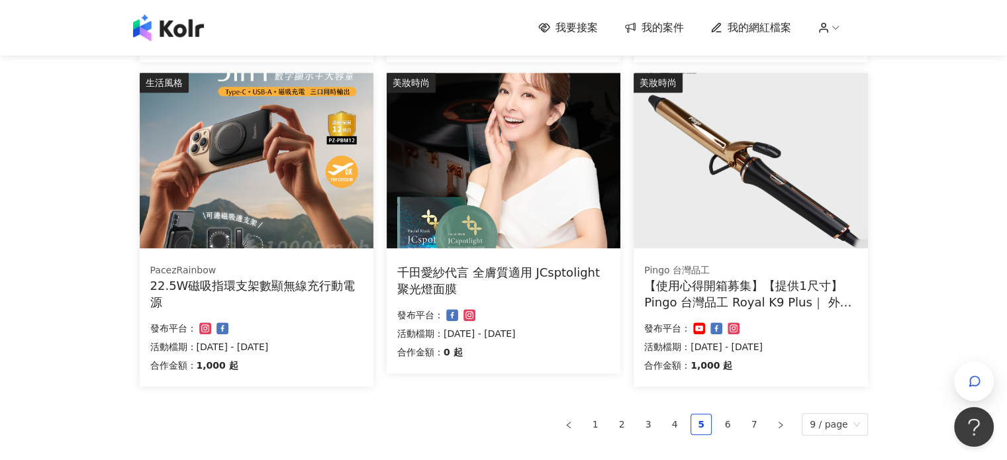
click at [735, 277] on div "【使用心得開箱募集】【提供1尺寸】 Pingo 台灣品工 Royal K9 Plus｜ 外噴式負離子加長電棒-革命進化款" at bounding box center [750, 293] width 213 height 33
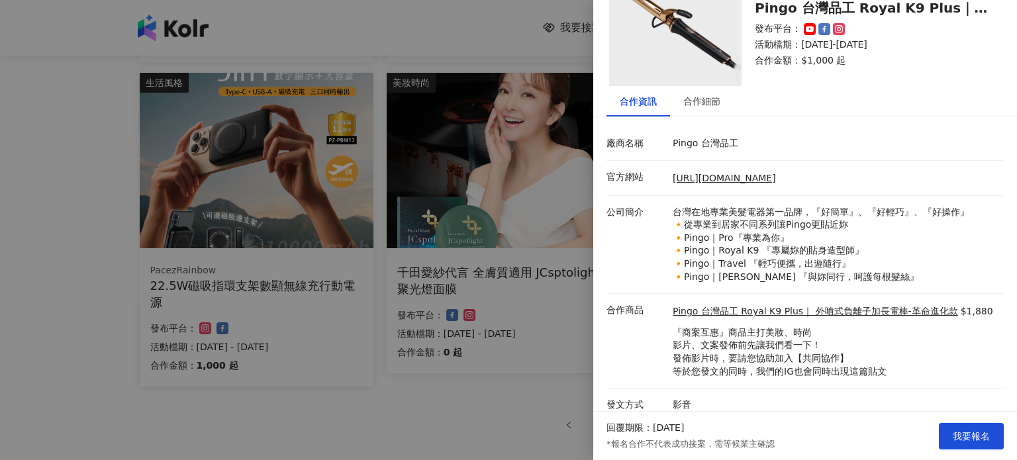
scroll to position [71, 0]
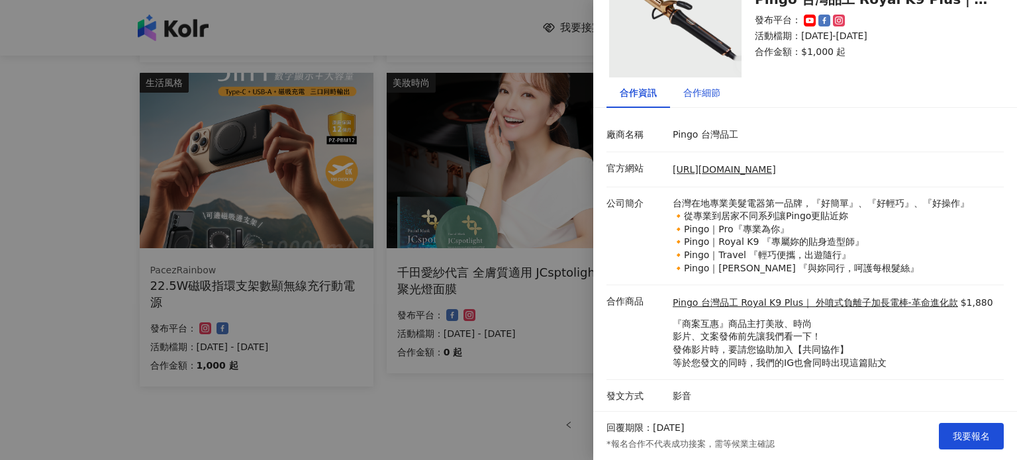
click at [702, 95] on div "合作細節" at bounding box center [701, 92] width 37 height 15
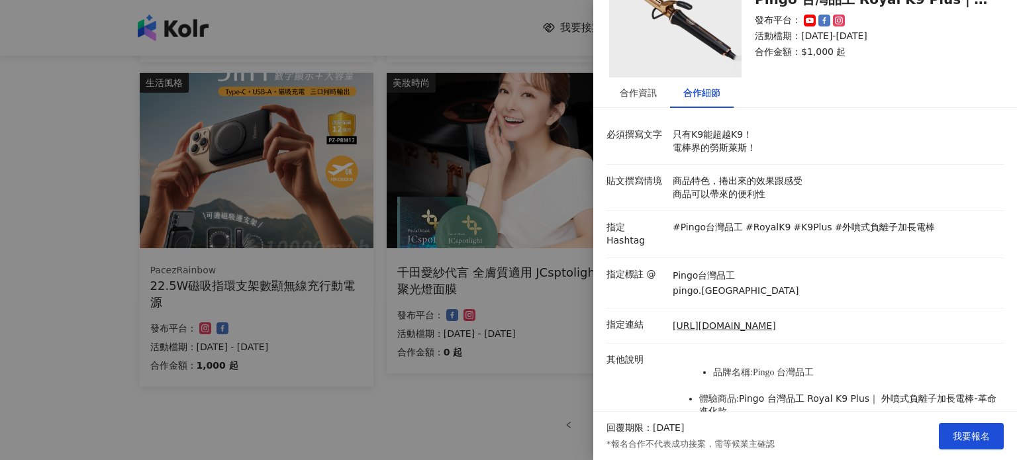
click at [482, 338] on div at bounding box center [508, 230] width 1017 height 460
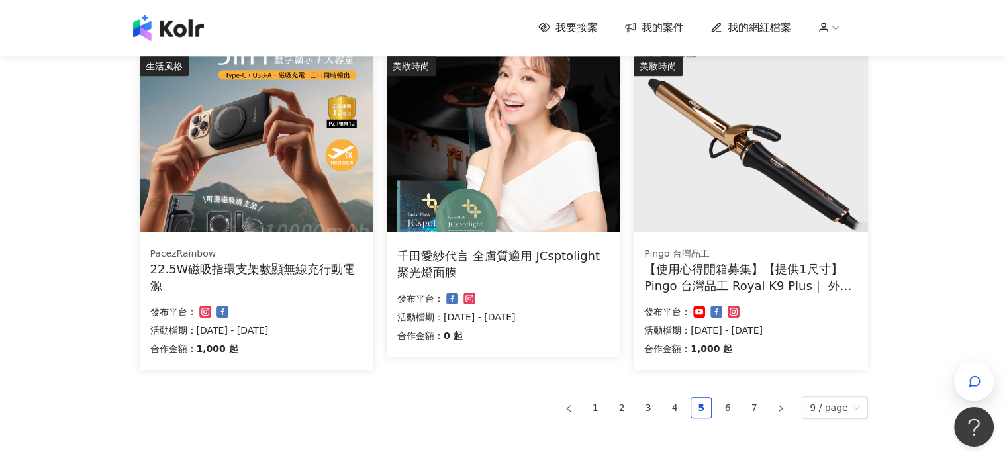
scroll to position [937, 0]
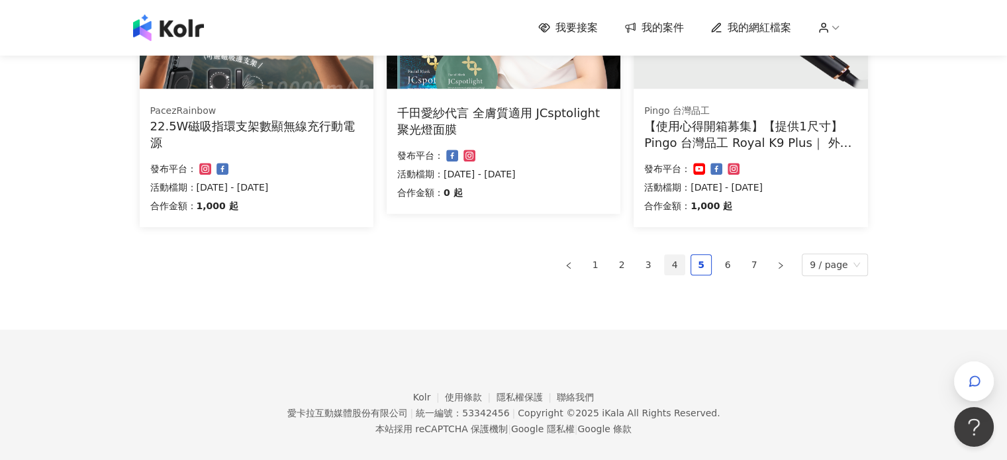
click at [670, 255] on link "4" at bounding box center [675, 265] width 20 height 20
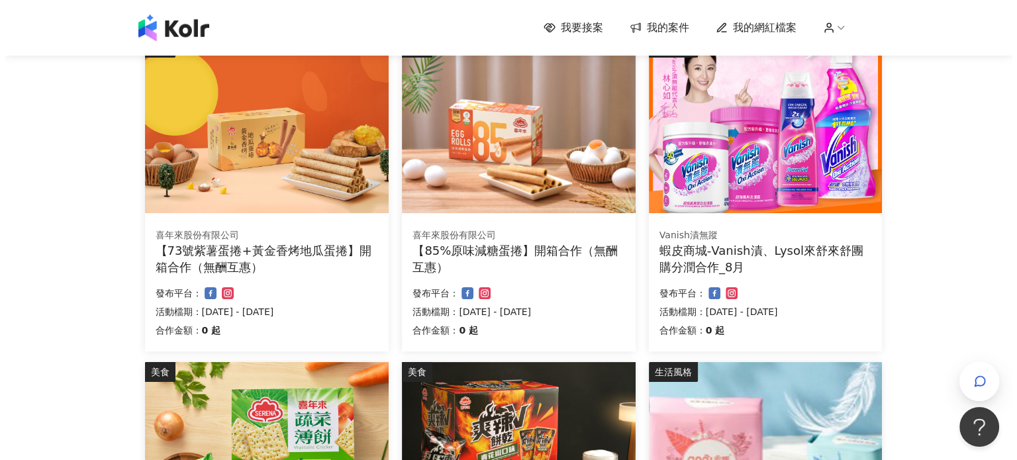
scroll to position [159, 0]
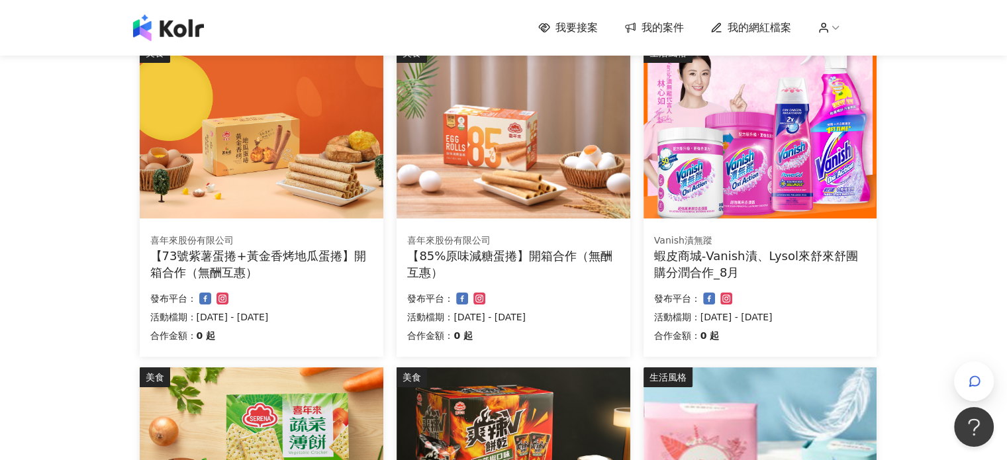
click at [508, 250] on div "【85%原味減糖蛋捲】開箱合作（無酬互惠）" at bounding box center [513, 264] width 212 height 33
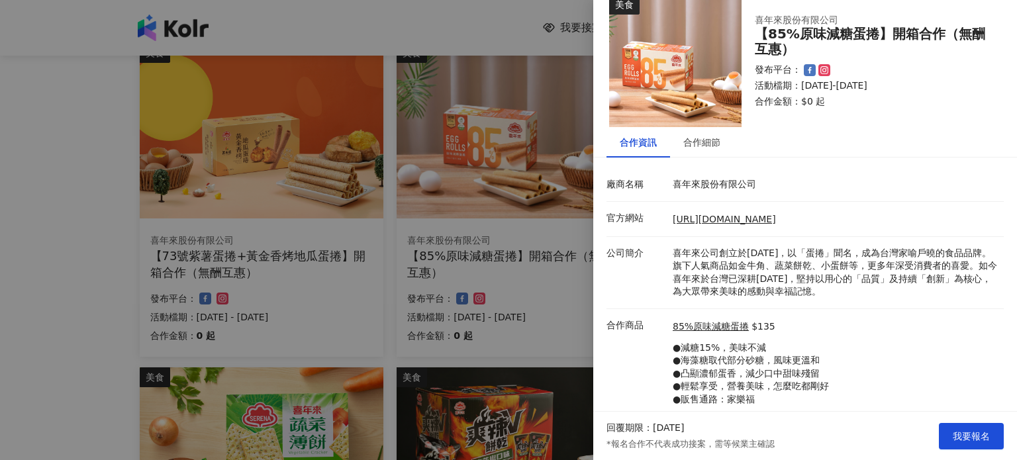
scroll to position [58, 0]
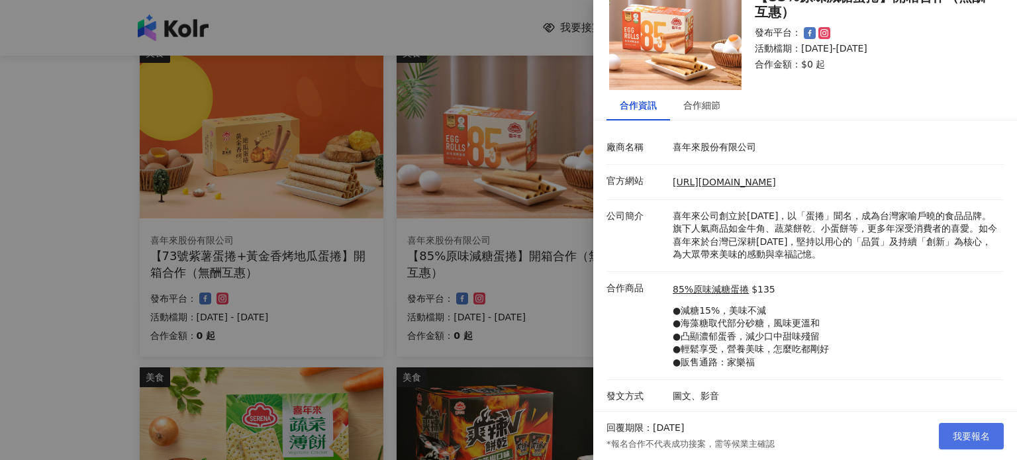
click at [972, 431] on span "我要報名" at bounding box center [971, 436] width 37 height 11
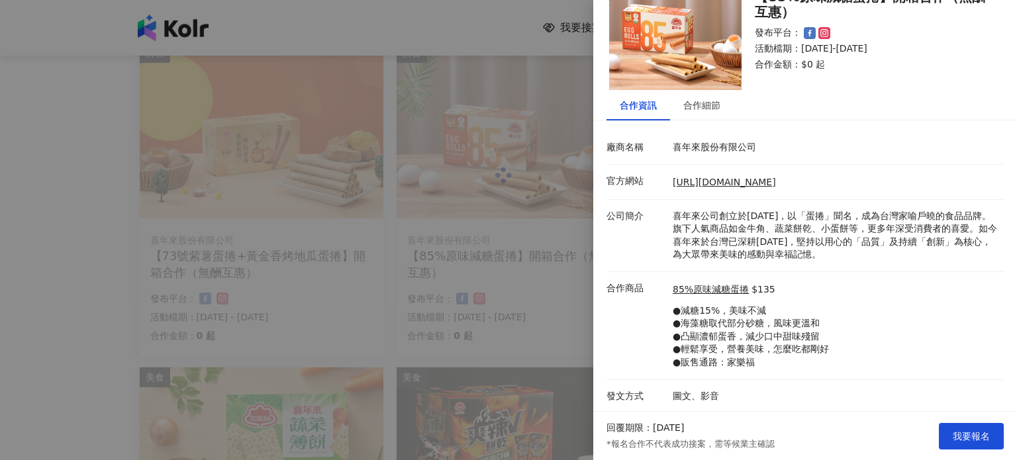
click at [975, 436] on div "報名成功 您已成功報名『【85%原味減糖蛋捲】開箱合作（無酬互惠）』，請耐心等候業主確認。 關閉視窗" at bounding box center [508, 230] width 1017 height 460
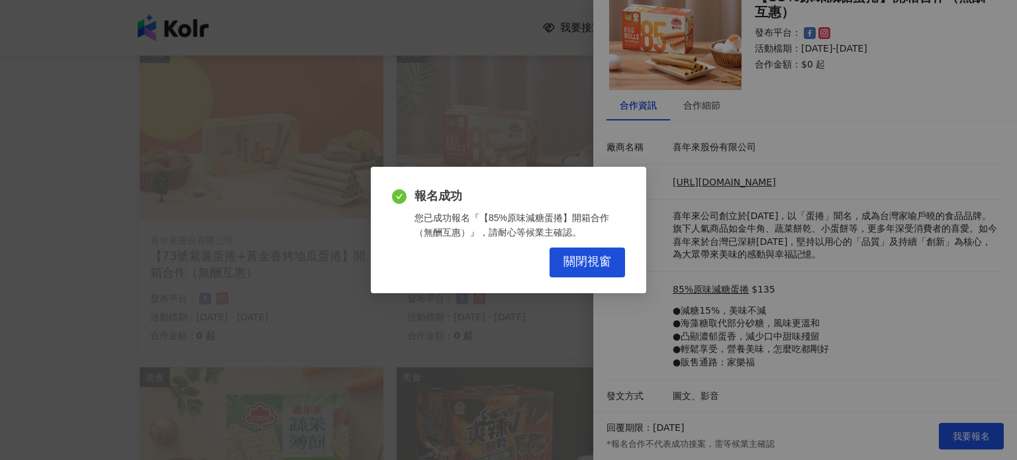
click at [608, 199] on span "報名成功" at bounding box center [519, 196] width 211 height 17
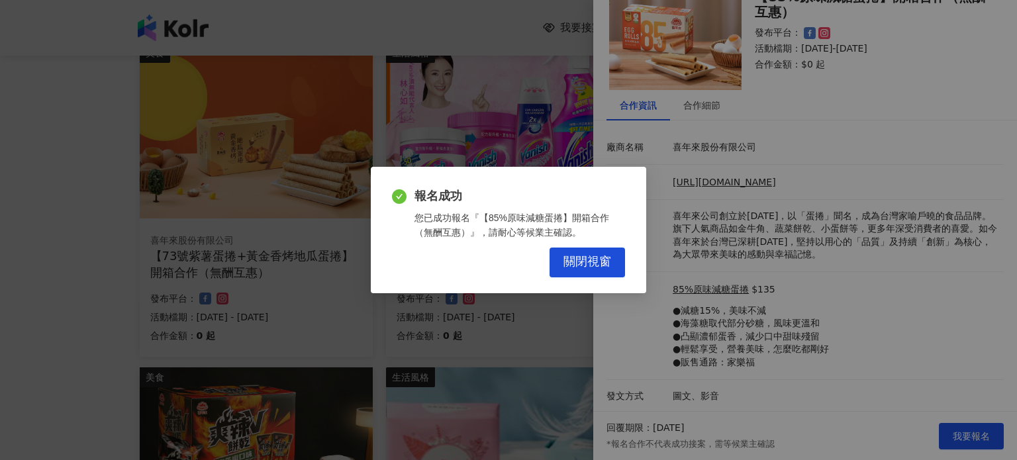
click at [616, 266] on button "關閉視窗" at bounding box center [587, 263] width 75 height 30
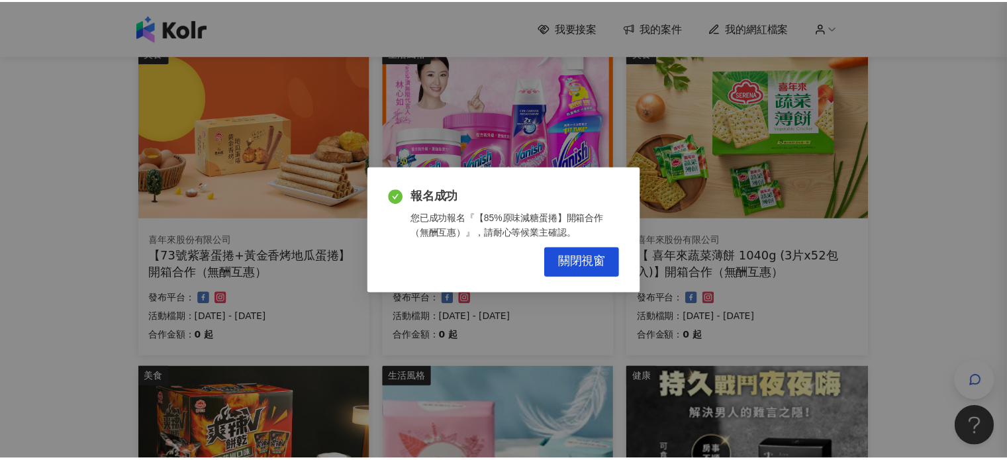
scroll to position [0, 0]
